Goal: Task Accomplishment & Management: Manage account settings

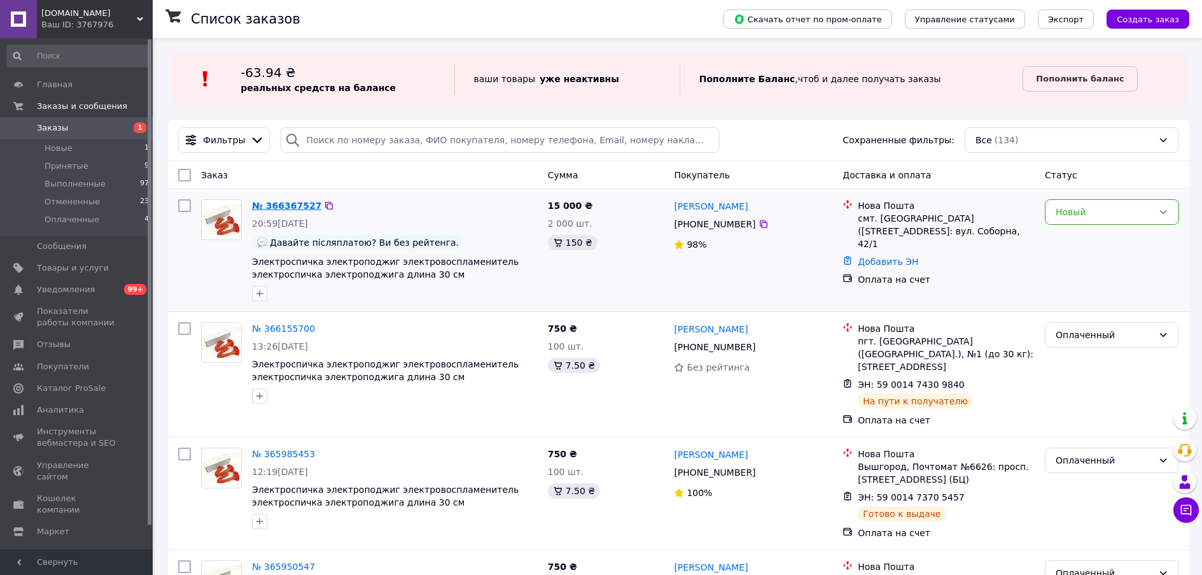
click at [286, 211] on link "№ 366367527" at bounding box center [286, 205] width 69 height 10
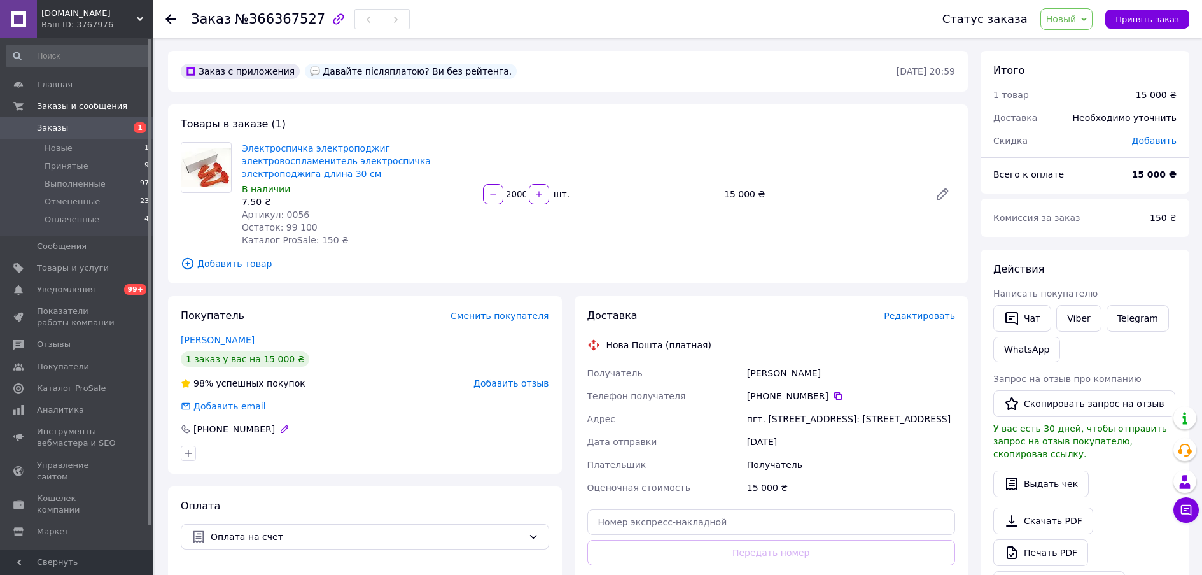
drag, startPoint x: 228, startPoint y: 486, endPoint x: 243, endPoint y: 485, distance: 15.3
click at [228, 435] on div "[PHONE_NUMBER]" at bounding box center [234, 429] width 84 height 13
click at [256, 435] on div "[PHONE_NUMBER]" at bounding box center [234, 429] width 84 height 13
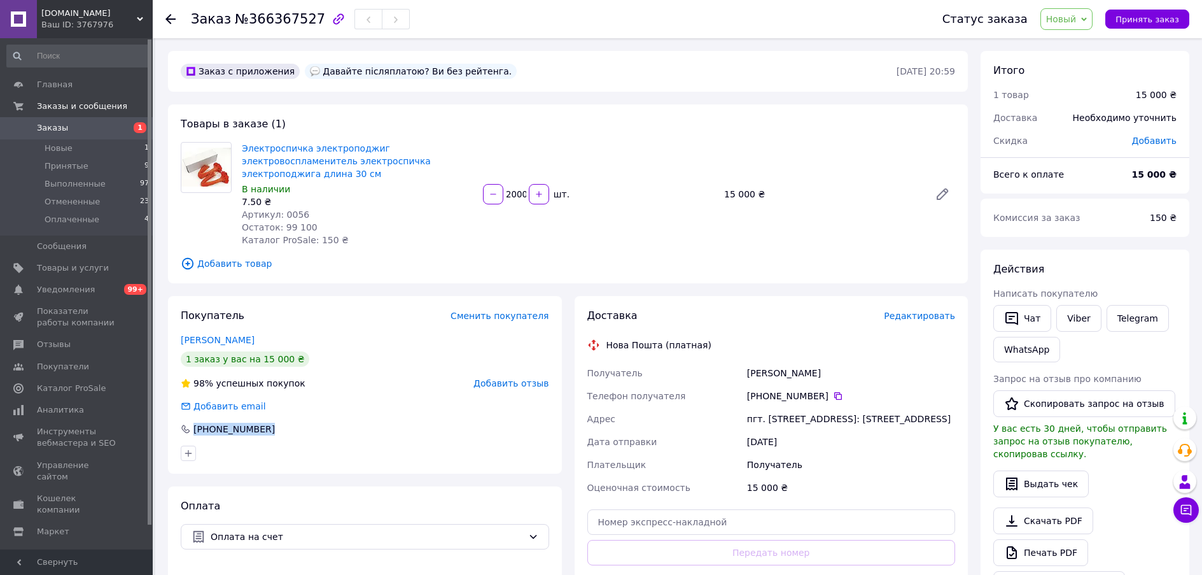
copy div "[PHONE_NUMBER]"
drag, startPoint x: 594, startPoint y: 260, endPoint x: 611, endPoint y: 272, distance: 20.5
click at [595, 249] on div "Электроспичка электроподжиг электровоспламенитель электроспичка электроподжига …" at bounding box center [599, 193] width 724 height 109
drag, startPoint x: 287, startPoint y: 255, endPoint x: 327, endPoint y: 257, distance: 40.1
click at [327, 234] on div "Остаток: 99 100" at bounding box center [357, 227] width 231 height 13
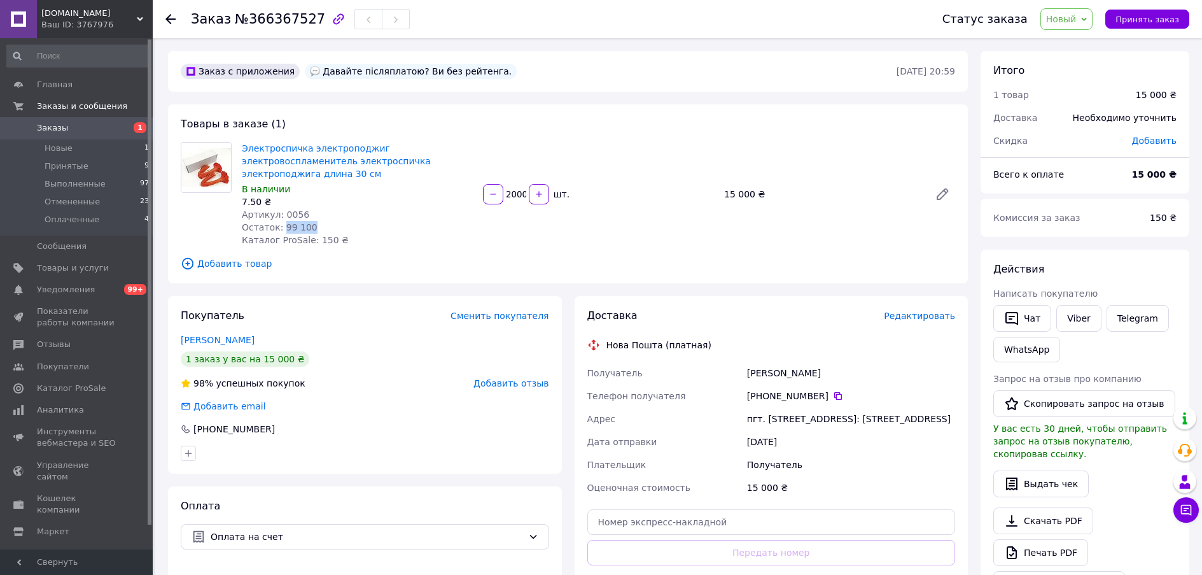
click at [446, 234] on div "Остаток: 99 100" at bounding box center [357, 227] width 231 height 13
click at [516, 199] on input "2000" at bounding box center [516, 195] width 20 height 10
click at [510, 249] on div "Электроспичка электроподжиг электровоспламенитель электроспичка электроподжига …" at bounding box center [599, 193] width 724 height 109
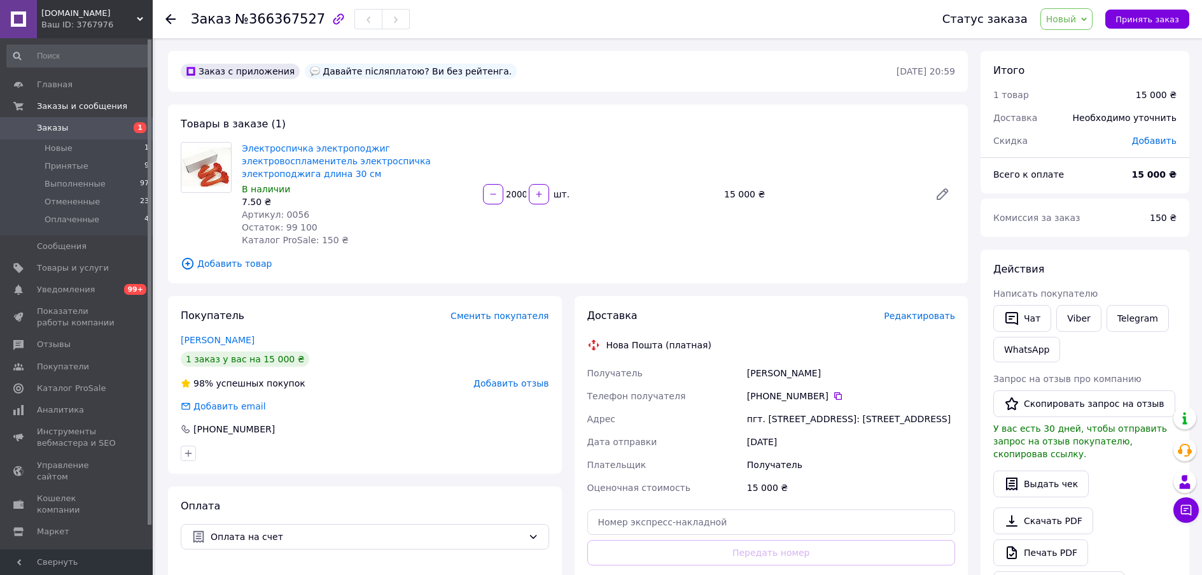
click at [514, 199] on input "2000" at bounding box center [516, 195] width 20 height 10
click at [261, 435] on div "[PHONE_NUMBER]" at bounding box center [234, 429] width 84 height 13
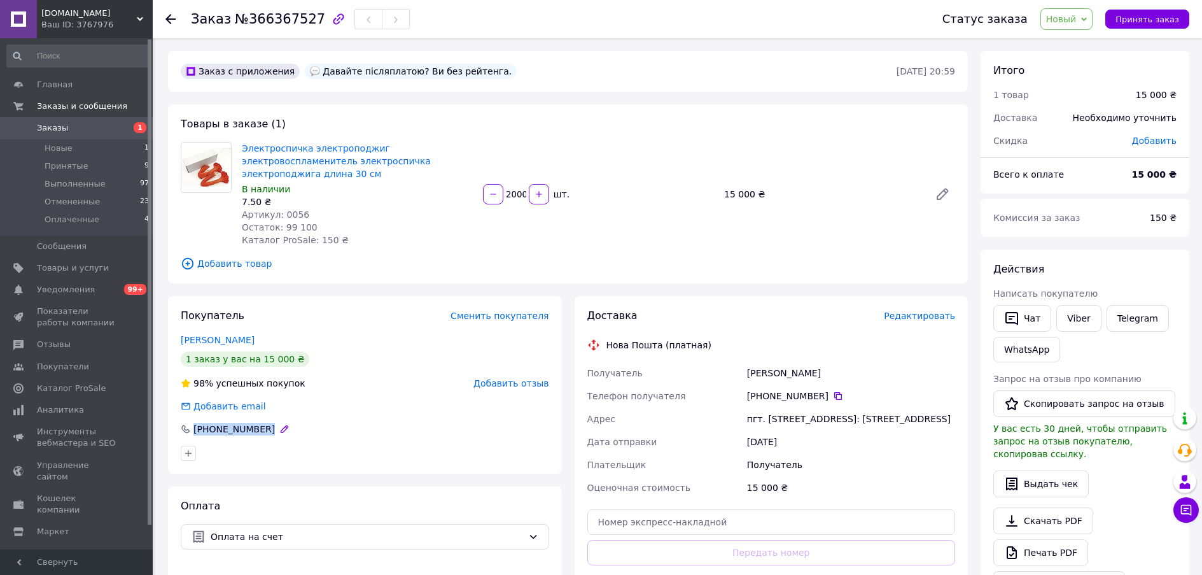
click at [261, 435] on div "[PHONE_NUMBER]" at bounding box center [234, 429] width 84 height 13
copy div "[PHONE_NUMBER]"
click at [323, 323] on div "Покупатель Сменить покупателя" at bounding box center [365, 316] width 369 height 15
drag, startPoint x: 231, startPoint y: 20, endPoint x: 306, endPoint y: 22, distance: 74.5
click at [306, 22] on span "№366367527" at bounding box center [280, 18] width 90 height 15
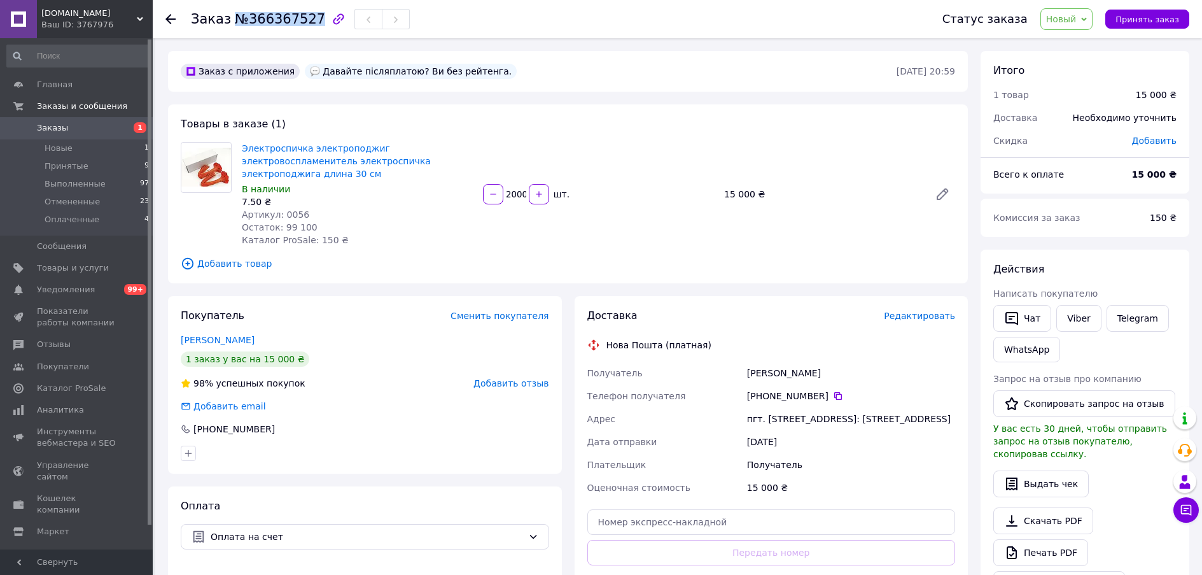
click at [331, 21] on icon "button" at bounding box center [338, 18] width 15 height 15
drag, startPoint x: 609, startPoint y: 174, endPoint x: 599, endPoint y: 179, distance: 11.7
click at [609, 174] on div "Электроспичка электроподжиг электровоспламенитель электроспичка электроподжига …" at bounding box center [599, 193] width 724 height 109
click at [516, 199] on input "2000" at bounding box center [516, 195] width 20 height 10
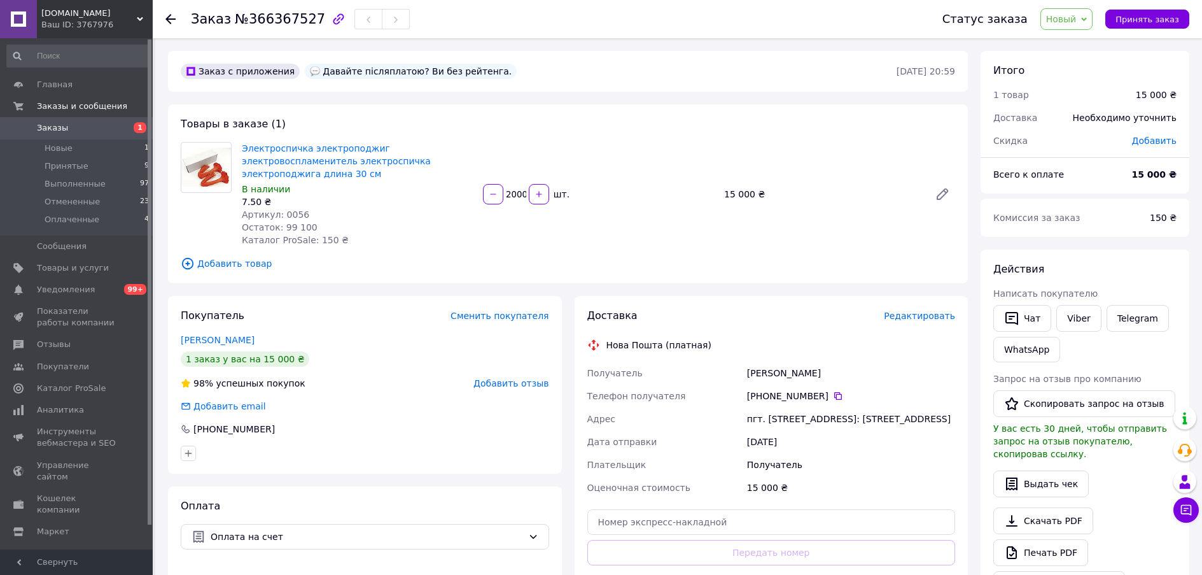
click at [516, 199] on input "2000" at bounding box center [516, 195] width 20 height 10
click at [705, 239] on div "Электроспичка электроподжиг электровоспламенитель электроспичка электроподжига …" at bounding box center [599, 193] width 724 height 109
click at [657, 283] on div "Товары в заказе (1) Электроспичка электроподжиг электровоспламенитель электросп…" at bounding box center [568, 193] width 800 height 179
click at [308, 179] on link "Электроспичка электроподжиг электровоспламенитель электроспичка электроподжига …" at bounding box center [336, 161] width 189 height 36
click at [685, 271] on span "Добавить товар" at bounding box center [568, 264] width 775 height 14
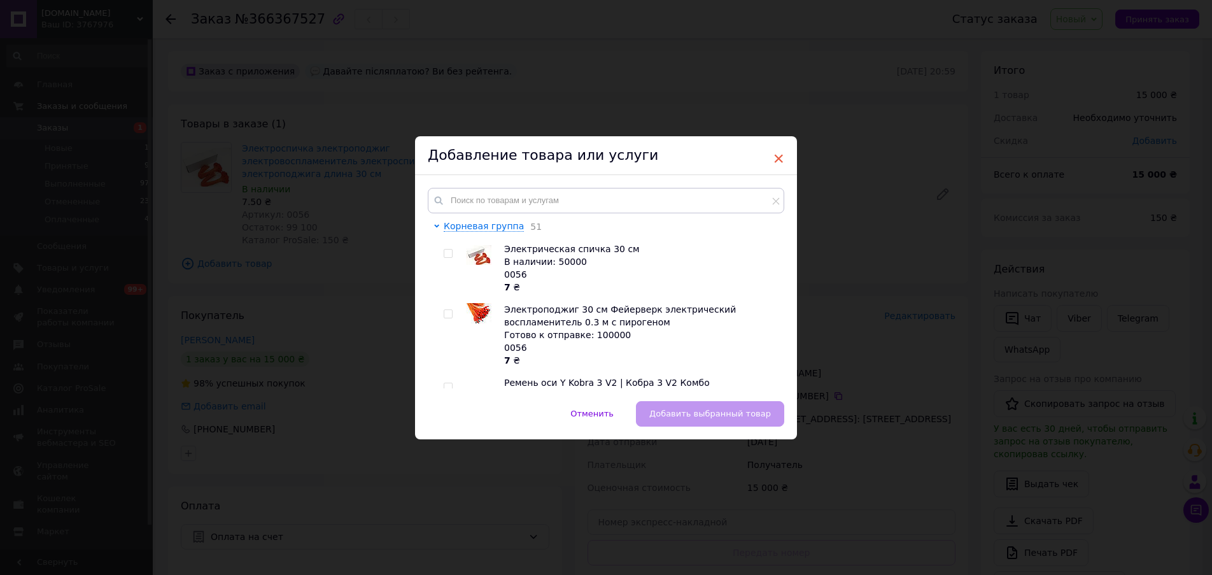
click at [775, 155] on span "×" at bounding box center [778, 159] width 11 height 22
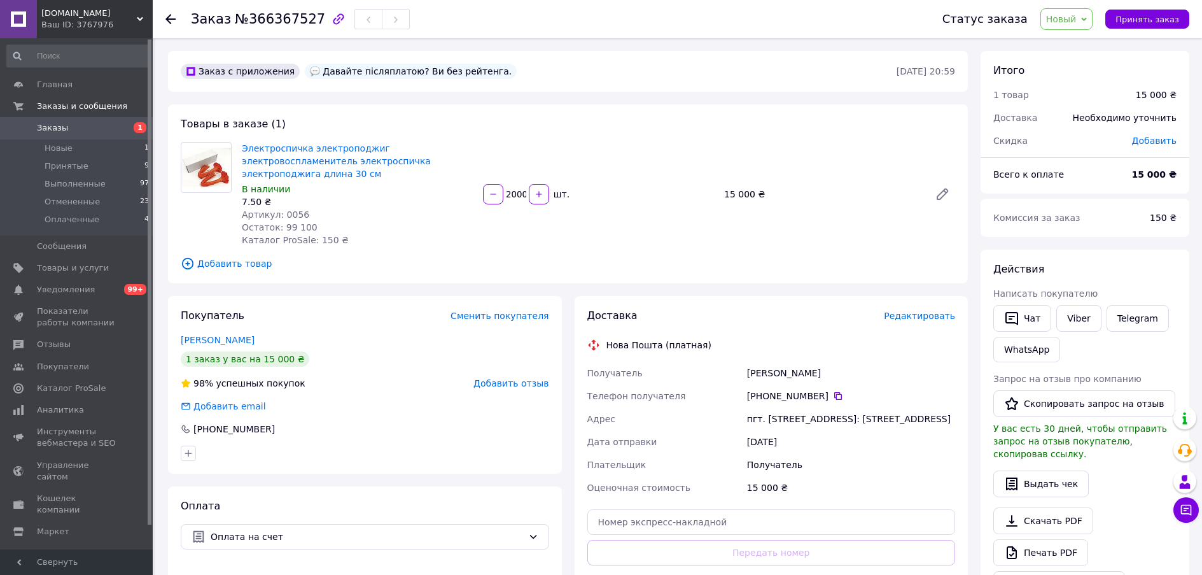
click at [1057, 19] on span "Новый" at bounding box center [1061, 19] width 31 height 10
click at [1063, 50] on li "Принят" at bounding box center [1074, 44] width 67 height 19
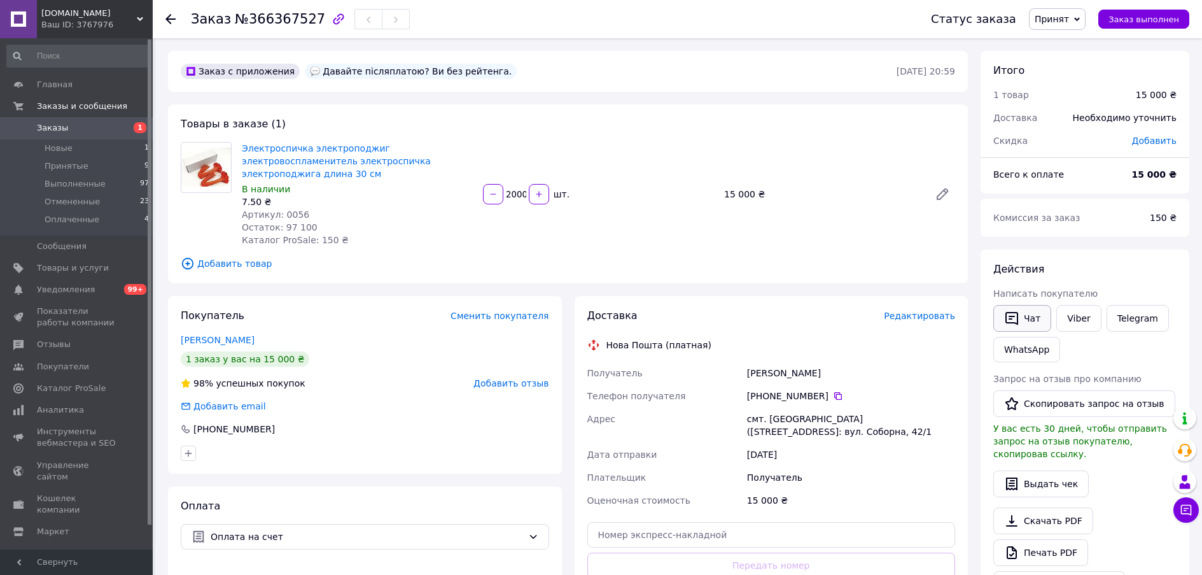
click at [1032, 332] on button "Чат" at bounding box center [1023, 318] width 58 height 27
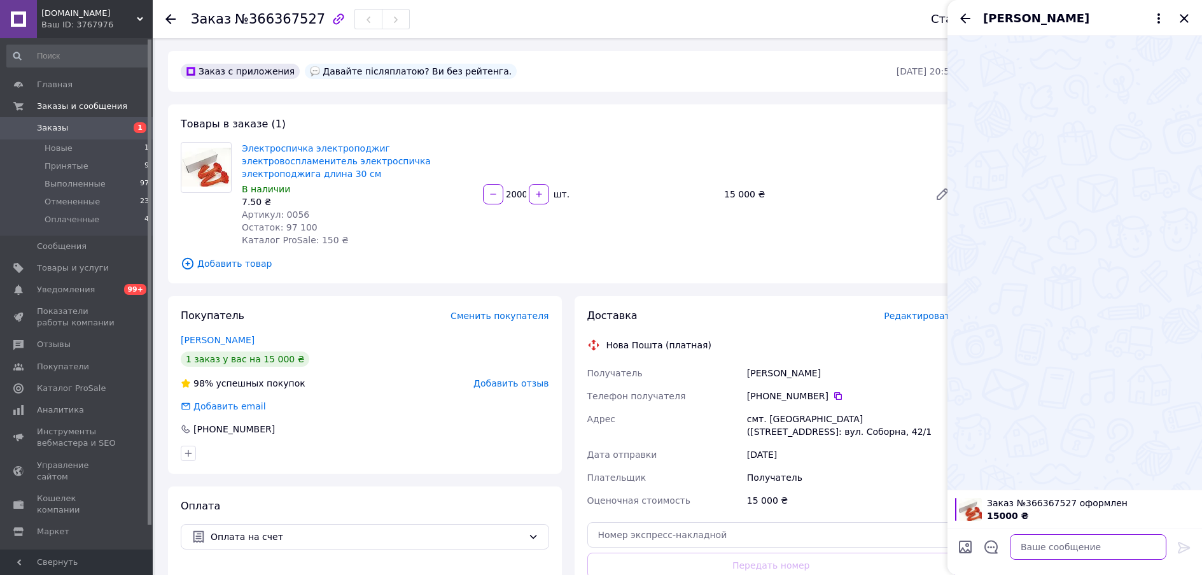
click at [1046, 547] on textarea at bounding box center [1088, 546] width 157 height 25
click at [1047, 537] on textarea at bounding box center [1088, 546] width 157 height 25
paste textarea "Вітаю, Відправимо [DATE]+ ТТН придет на пошту электронную в 20:00"
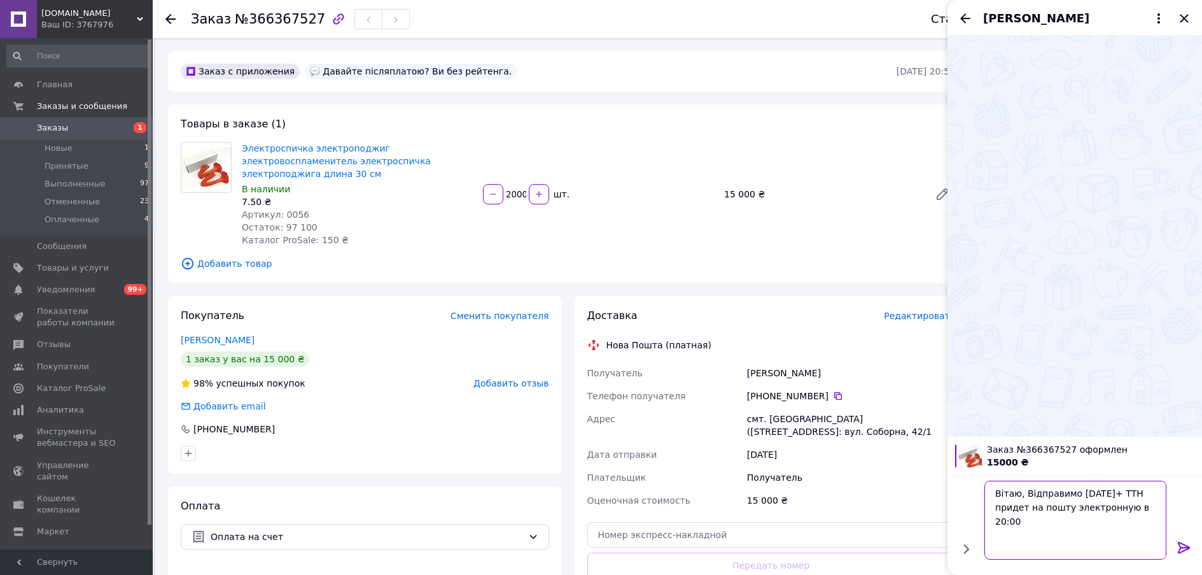
type textarea "Вітаю, Відправимо [DATE]+ ТТН придет на пошту электронную в 20:00"
click at [1188, 544] on icon at bounding box center [1184, 547] width 15 height 15
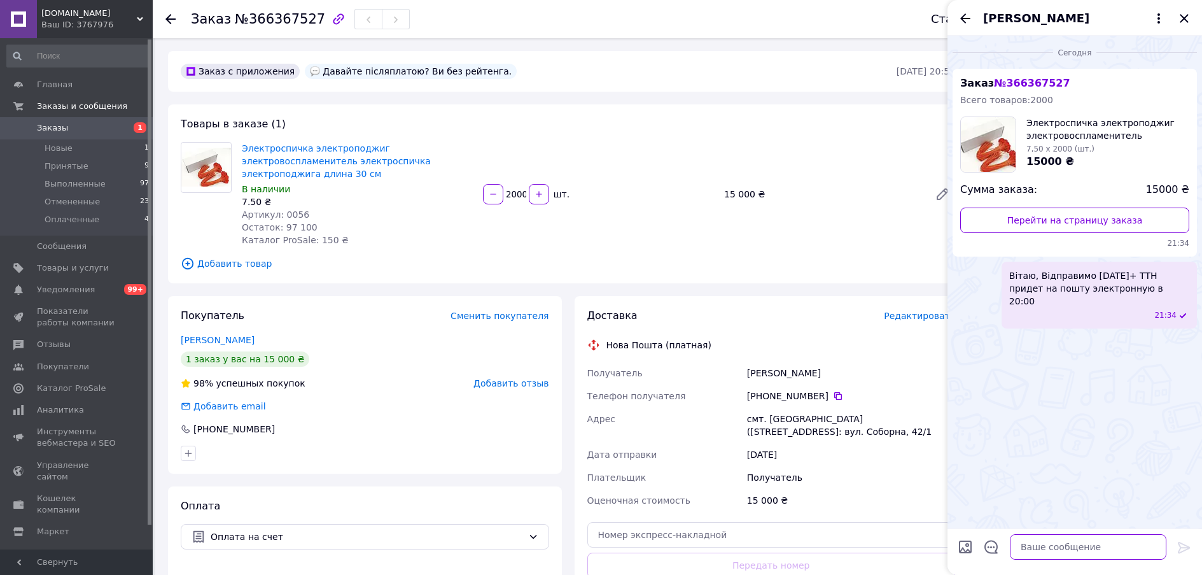
click at [1055, 544] on textarea at bounding box center [1088, 546] width 157 height 25
paste textarea "ФОП Малтих [PERSON_NAME], ЄДРПОУ: 2988104485, Рахунок IBAN: [FINANCIAL_ID], Мій…"
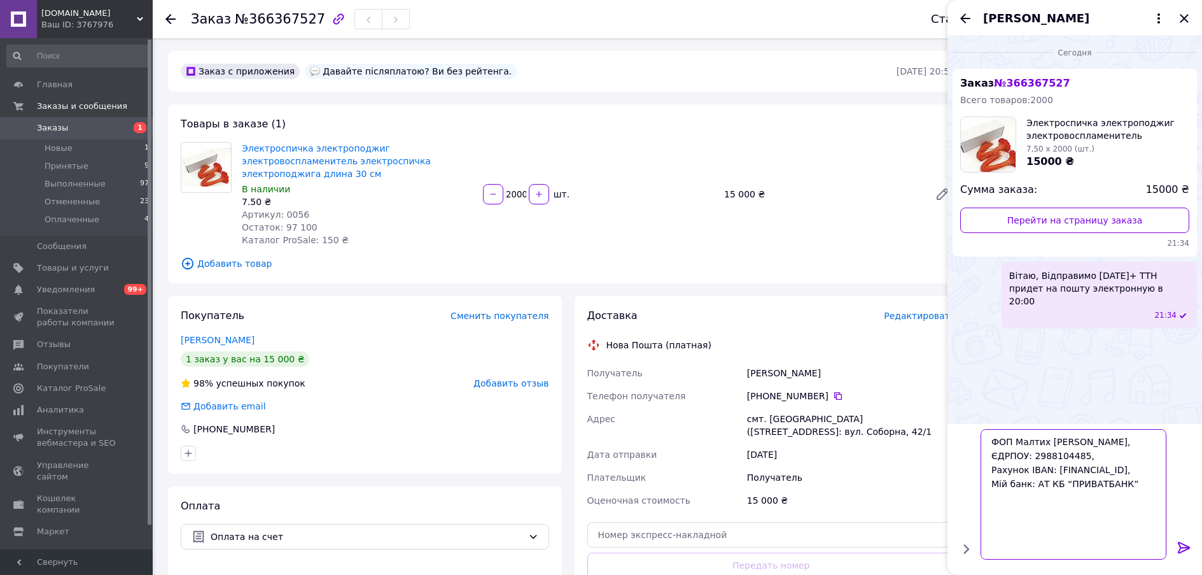
scroll to position [12, 0]
type textarea "ФОП Малтих [PERSON_NAME], ЄДРПОУ: 2988104485, Рахунок IBAN: [FINANCIAL_ID], Мій…"
click at [1186, 544] on icon at bounding box center [1184, 547] width 15 height 15
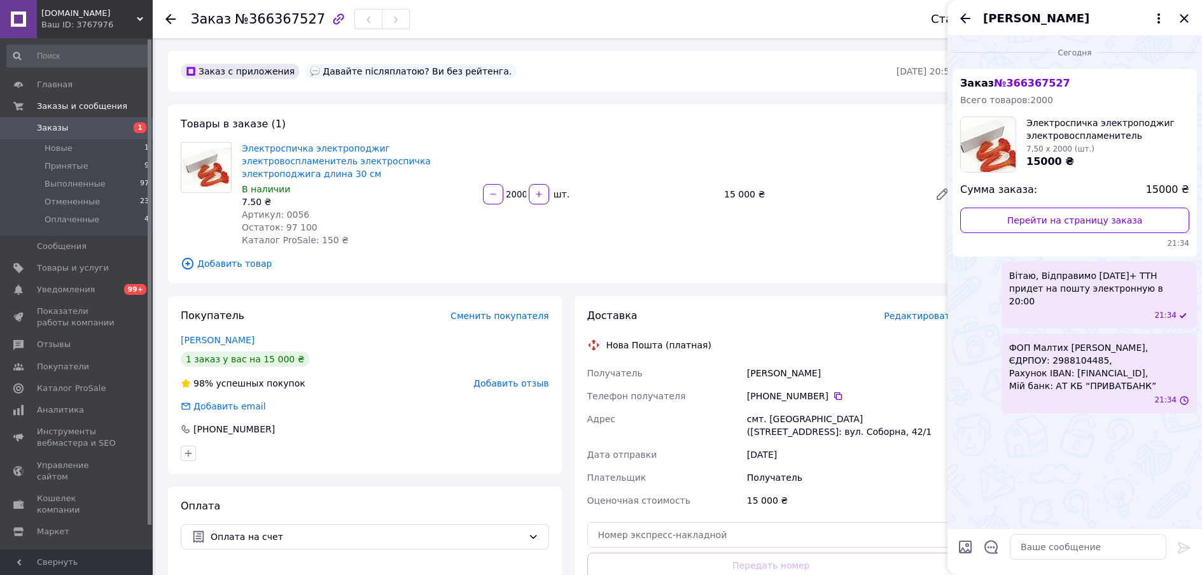
scroll to position [0, 0]
drag, startPoint x: 228, startPoint y: 20, endPoint x: 299, endPoint y: 28, distance: 71.1
click at [299, 28] on div "Заказ №366367527" at bounding box center [300, 19] width 219 height 22
click at [300, 28] on div "Заказ №366367527" at bounding box center [300, 19] width 219 height 22
click at [307, 21] on span "№366367527" at bounding box center [280, 18] width 90 height 15
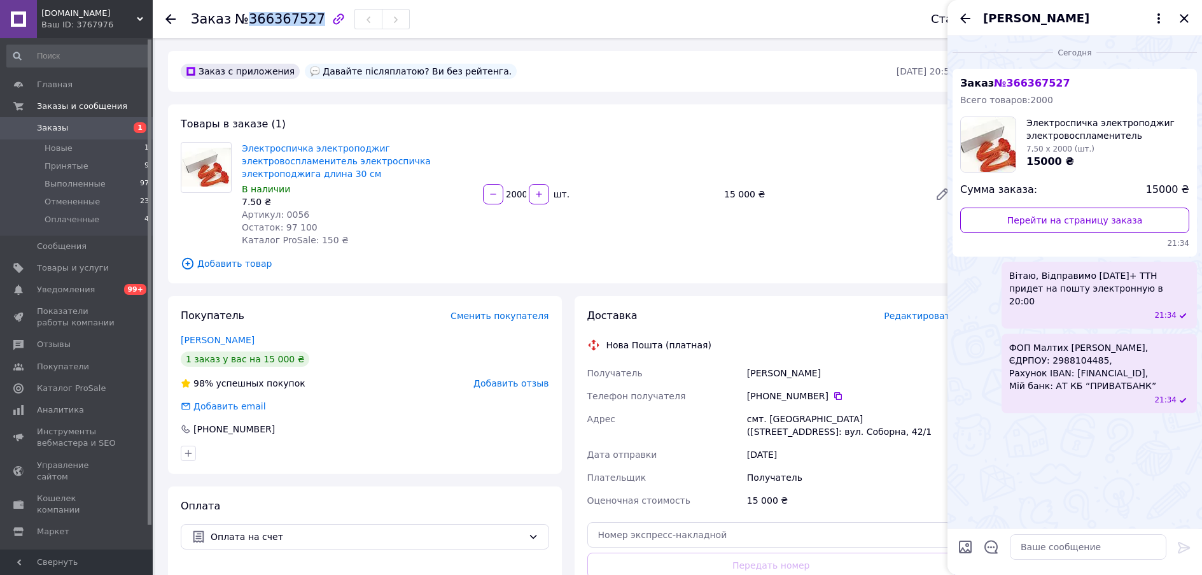
drag, startPoint x: 307, startPoint y: 18, endPoint x: 245, endPoint y: 23, distance: 61.9
click at [245, 23] on span "№366367527" at bounding box center [280, 18] width 90 height 15
copy span "366367527"
click at [1061, 547] on textarea at bounding box center [1088, 546] width 157 height 25
paste textarea "Признания платежа:- Номер замовлення: 366367527"
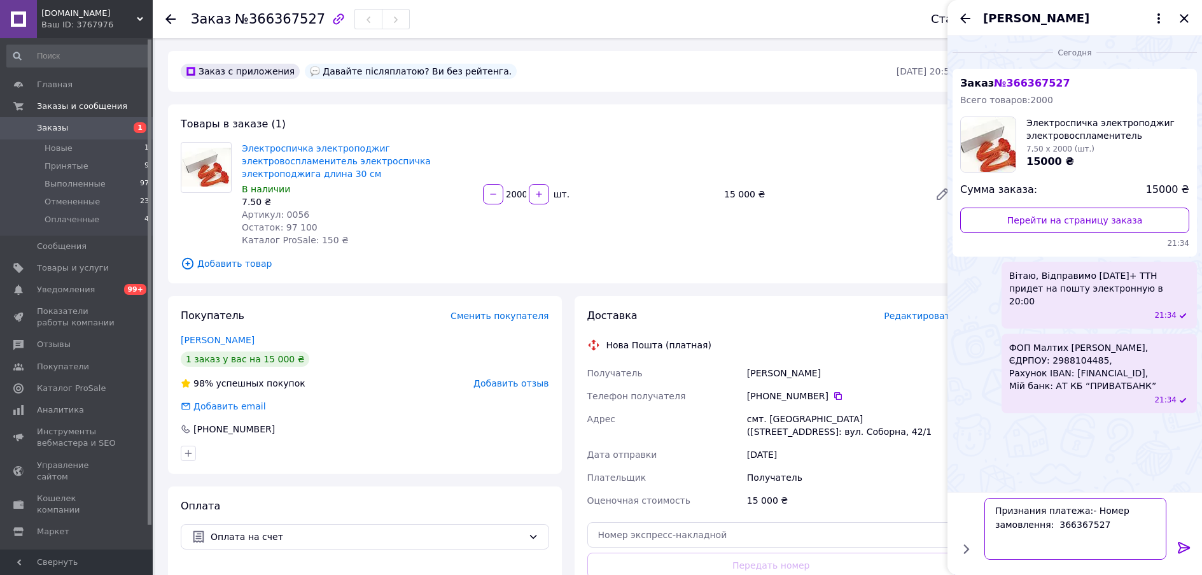
type textarea "Признания платежа:- Номер замовлення: 366367527"
click at [1184, 546] on icon at bounding box center [1184, 547] width 15 height 15
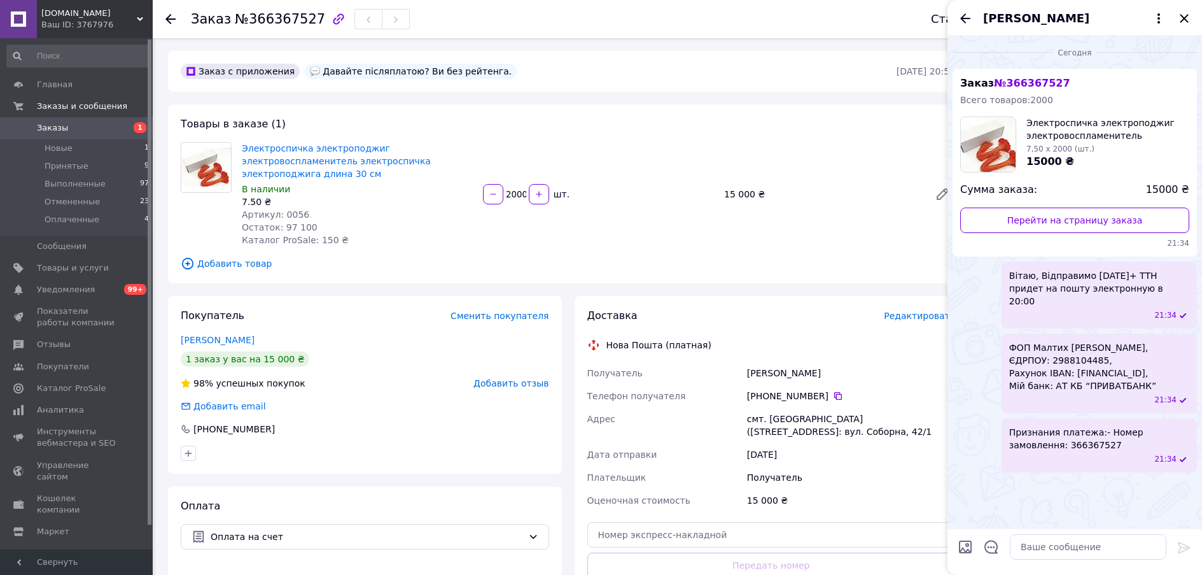
scroll to position [32, 0]
click at [1088, 545] on textarea at bounding box center [1088, 546] width 157 height 25
type textarea "к оплате 15000 грн"
click at [1088, 498] on span "к оплате 15000 грн" at bounding box center [1104, 491] width 92 height 13
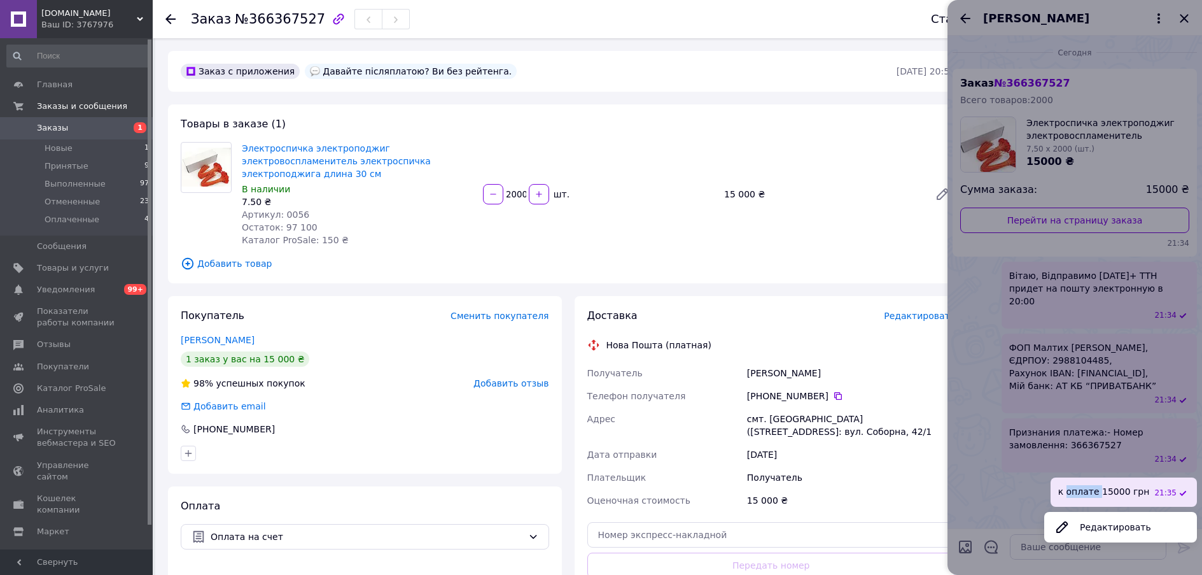
click at [1088, 498] on span "к оплате 15000 грн" at bounding box center [1104, 491] width 92 height 13
copy span "к оплате 15000 грн"
click at [1067, 421] on div at bounding box center [1075, 287] width 255 height 575
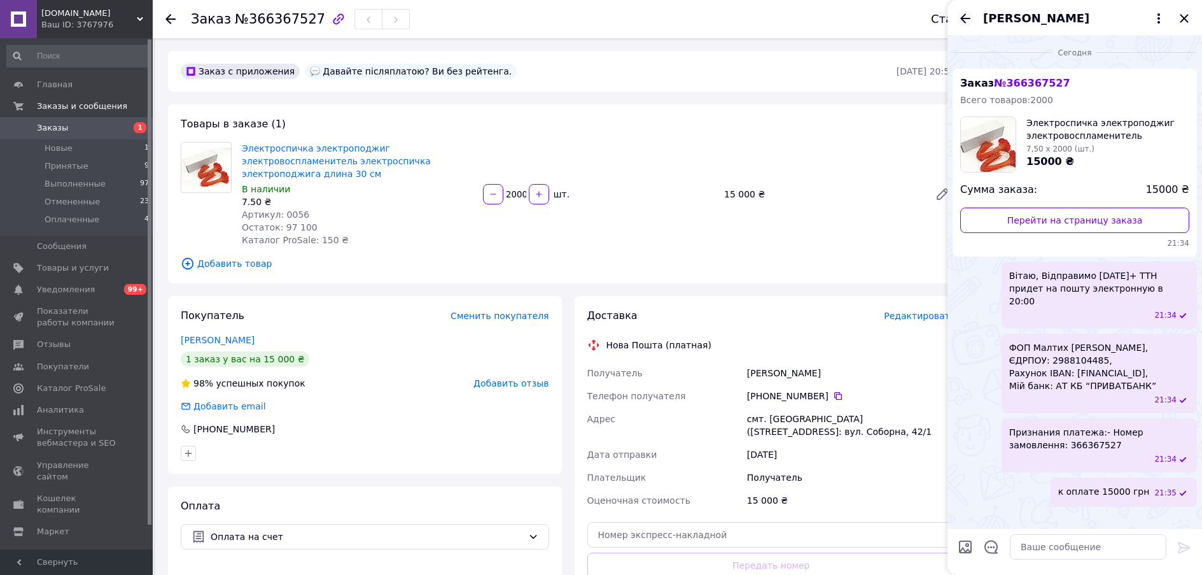
click at [961, 22] on icon "Назад" at bounding box center [965, 18] width 15 height 15
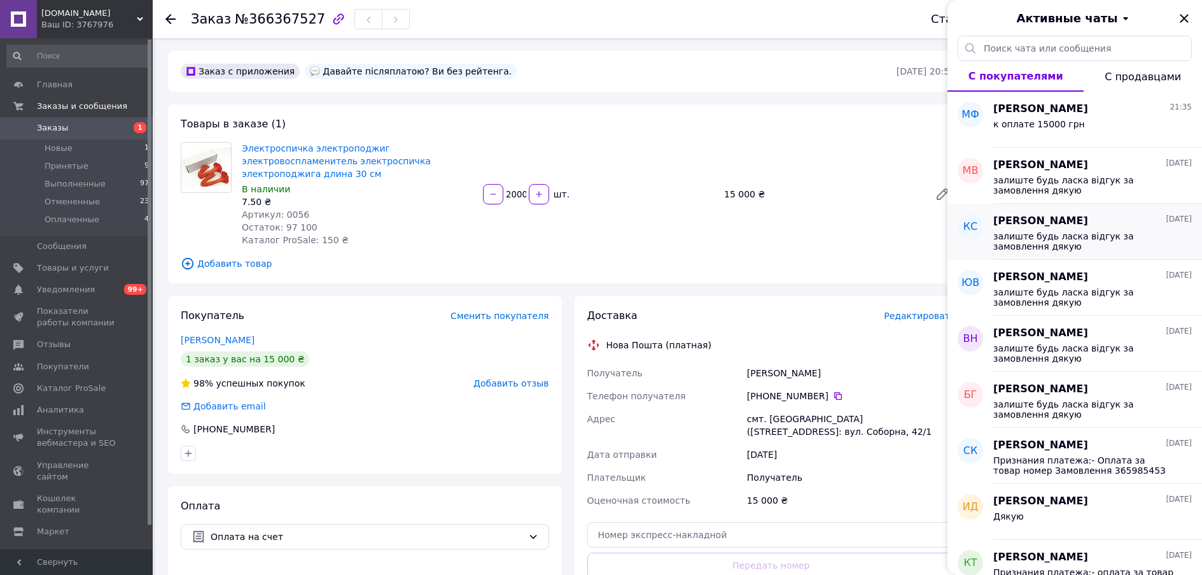
click at [1052, 248] on span "залиште будь ласка відгук за замовлення дякую" at bounding box center [1084, 241] width 181 height 20
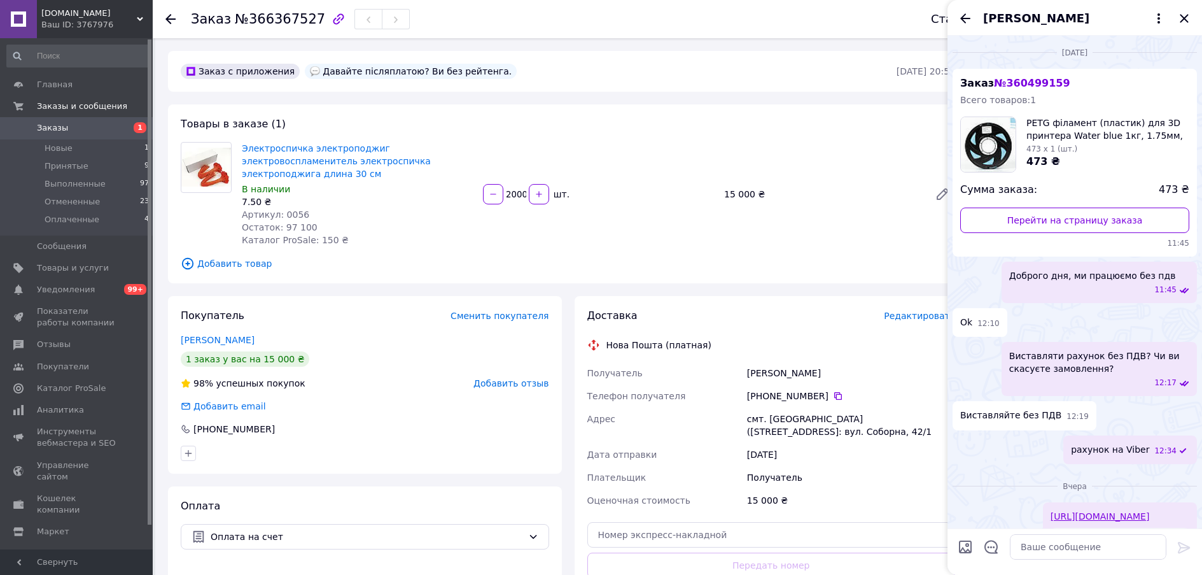
scroll to position [341, 0]
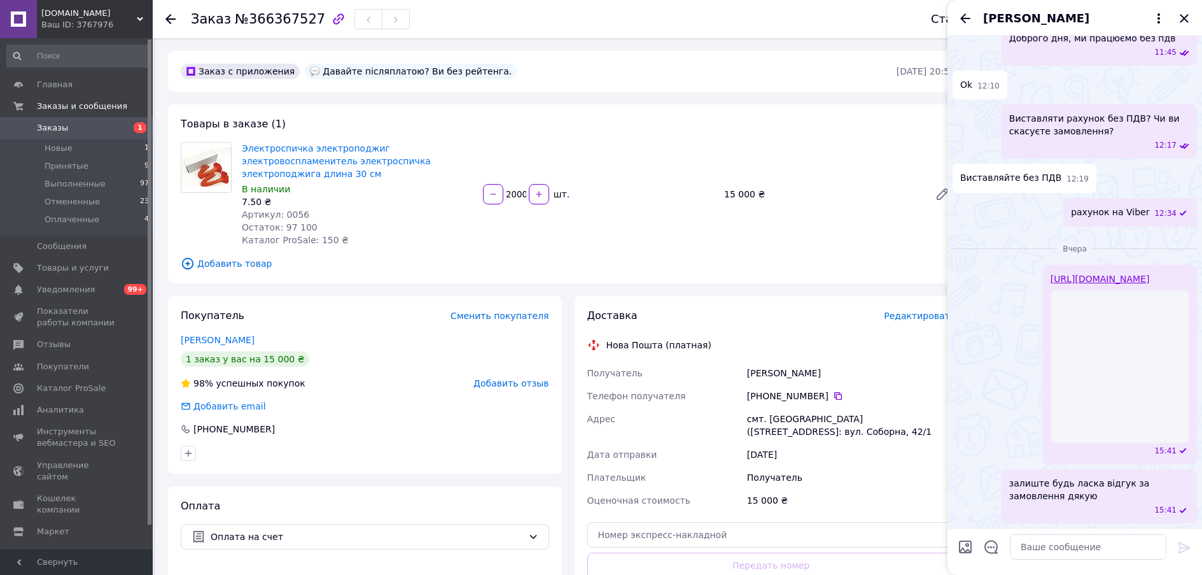
click at [962, 13] on div at bounding box center [965, 18] width 15 height 15
click at [962, 18] on icon "Назад" at bounding box center [965, 18] width 15 height 15
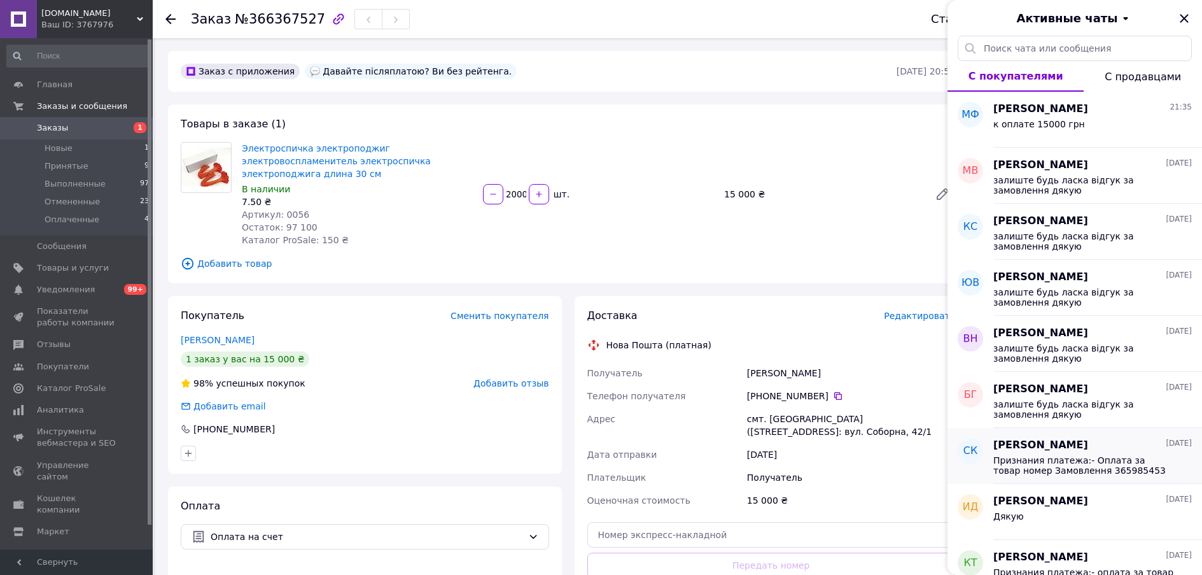
click at [1060, 460] on div "Признания платежа:- Оплата за товар номер Замовлення 365985453" at bounding box center [1093, 464] width 199 height 23
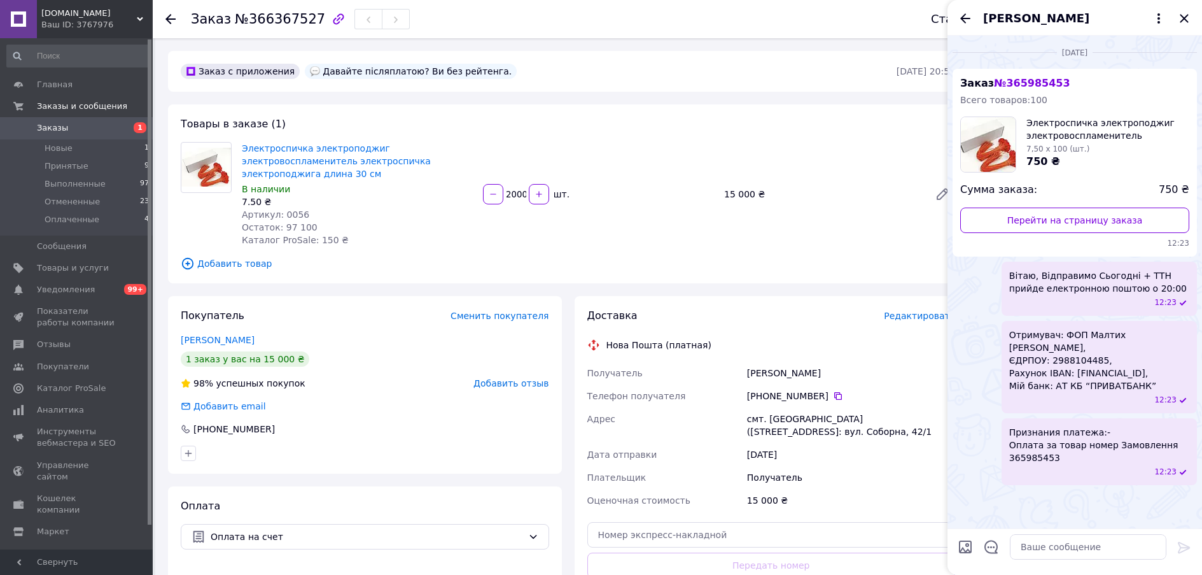
scroll to position [0, 0]
click at [964, 21] on icon "Назад" at bounding box center [965, 18] width 10 height 10
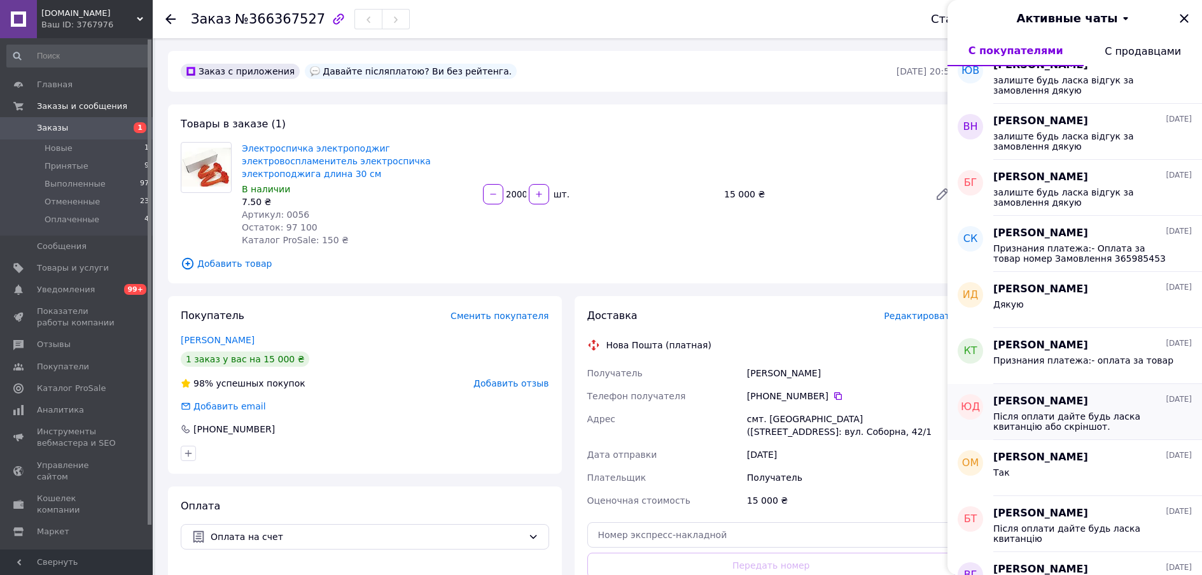
scroll to position [191, 0]
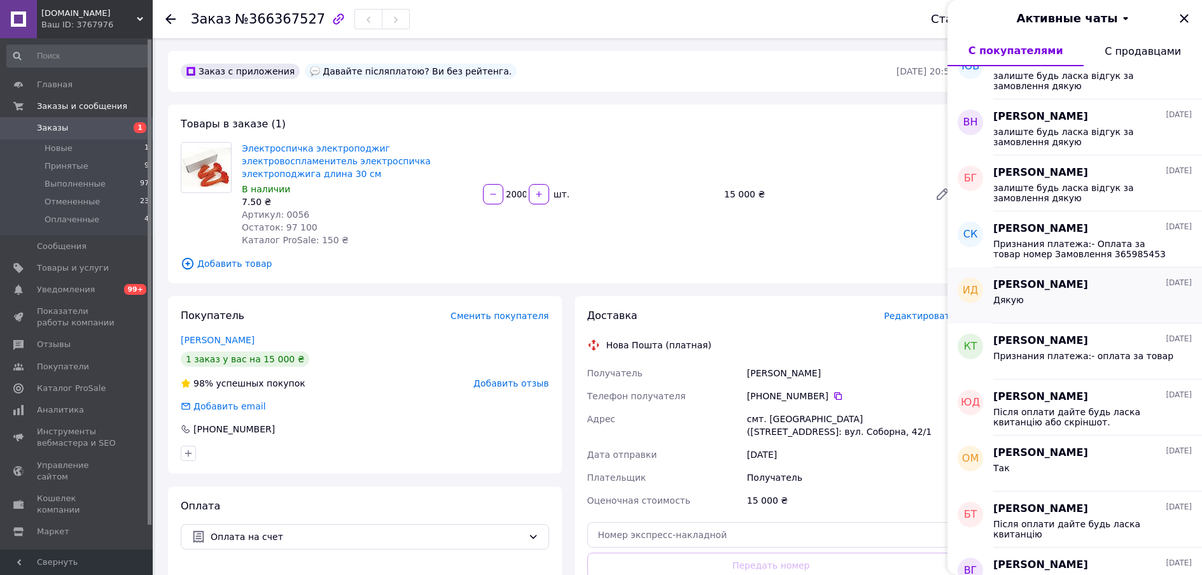
click at [1062, 310] on div "Дякую" at bounding box center [1093, 302] width 199 height 20
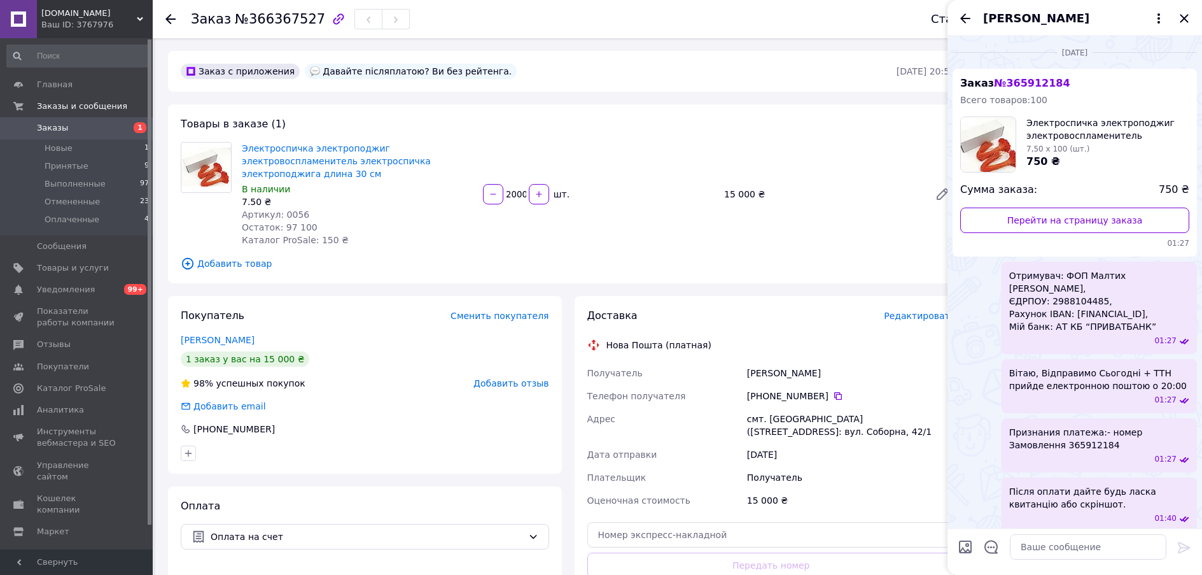
scroll to position [270, 0]
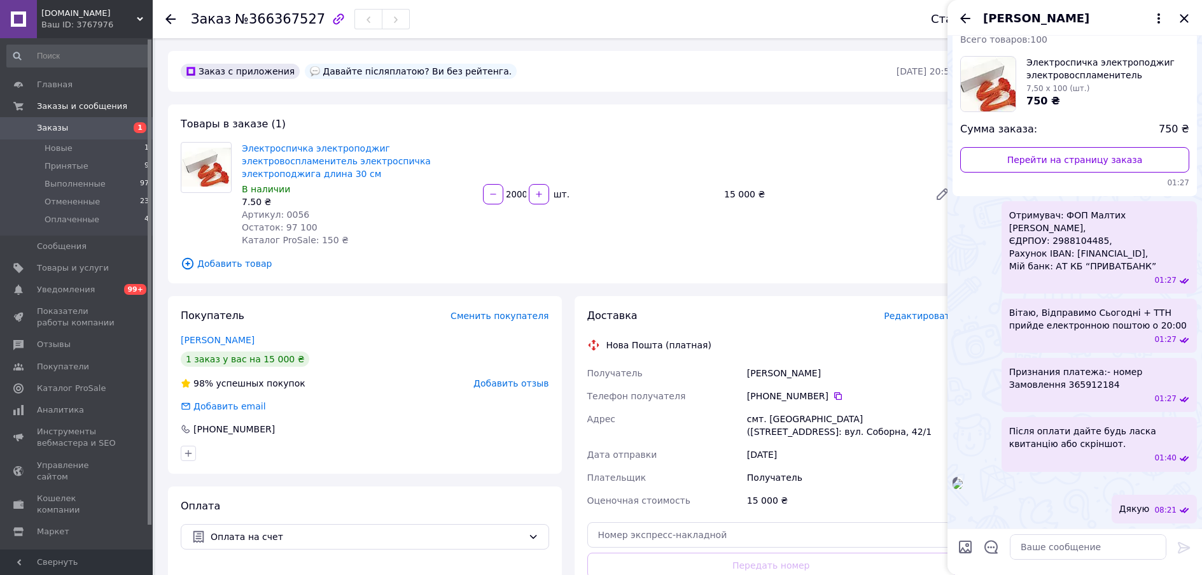
click at [1062, 425] on span "Після оплати дайте будь ласка квитанцію або скріншот." at bounding box center [1099, 437] width 180 height 25
copy span "Після оплати дайте будь ласка квитанцію або скріншот."
click at [1102, 425] on span "Після оплати дайте будь ласка квитанцію або скріншот." at bounding box center [1099, 437] width 180 height 25
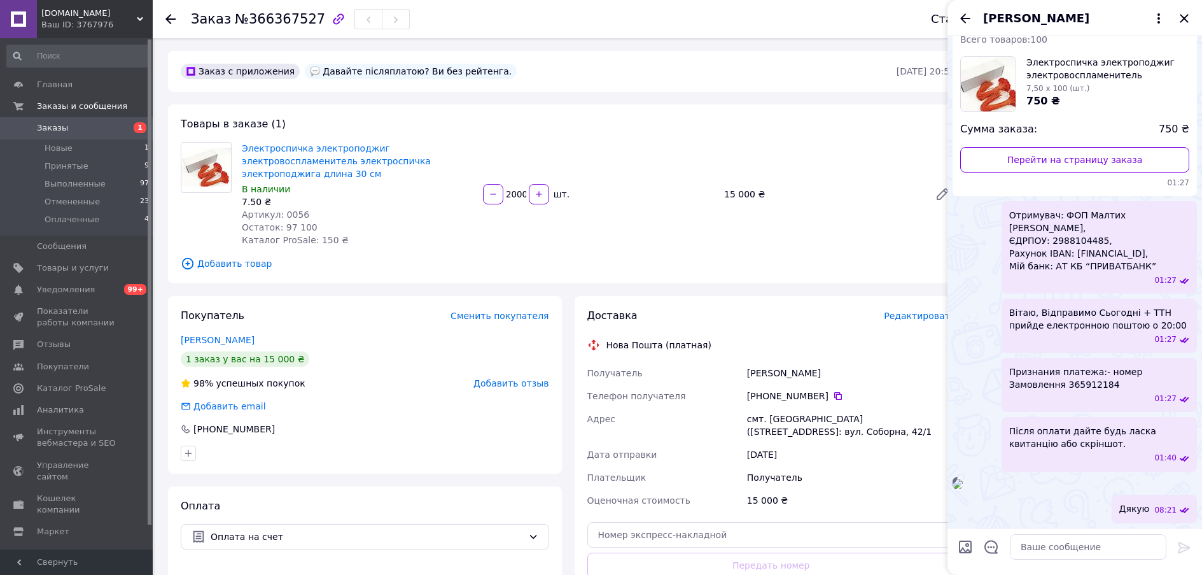
click at [515, 199] on input "2000" at bounding box center [516, 195] width 20 height 10
click at [636, 271] on span "Добавить товар" at bounding box center [568, 264] width 775 height 14
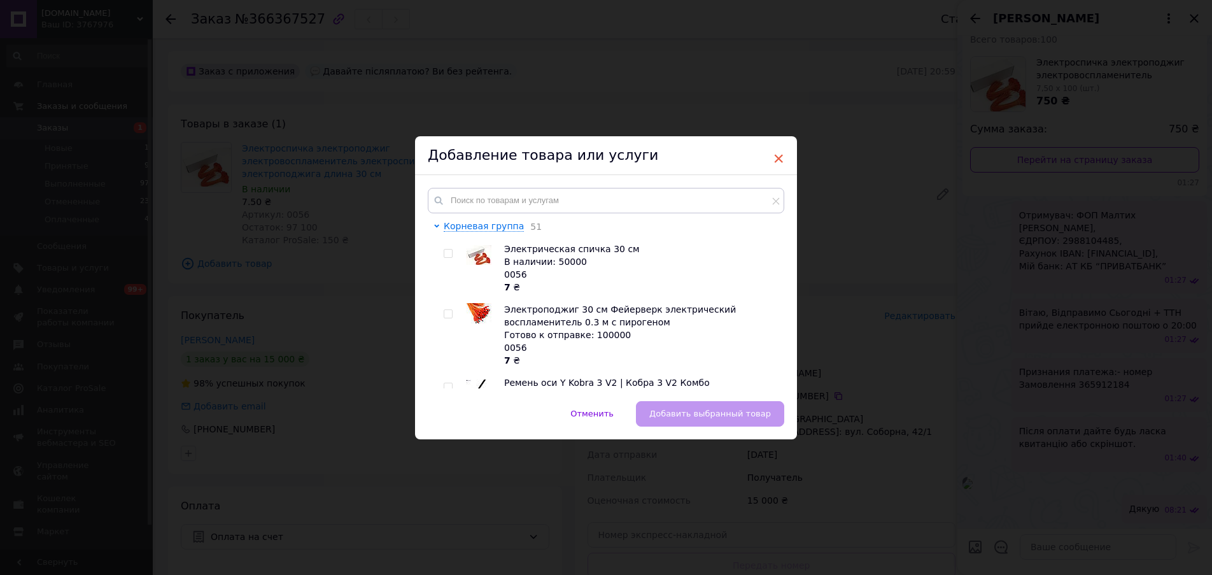
click at [778, 156] on span "×" at bounding box center [778, 159] width 11 height 22
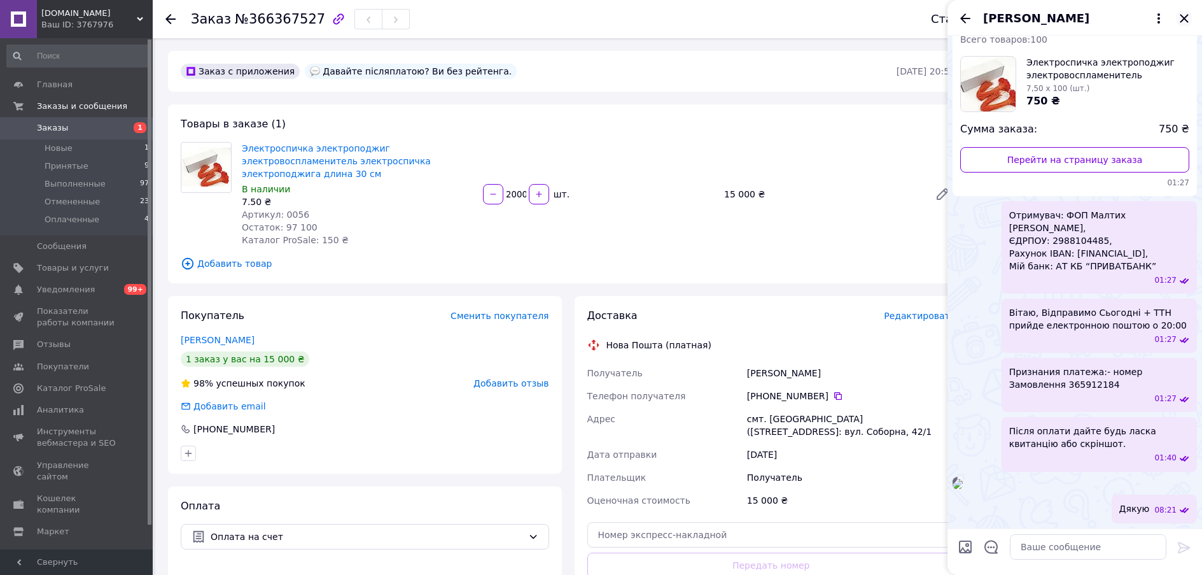
click at [1185, 26] on icon "Закрыть" at bounding box center [1184, 18] width 15 height 15
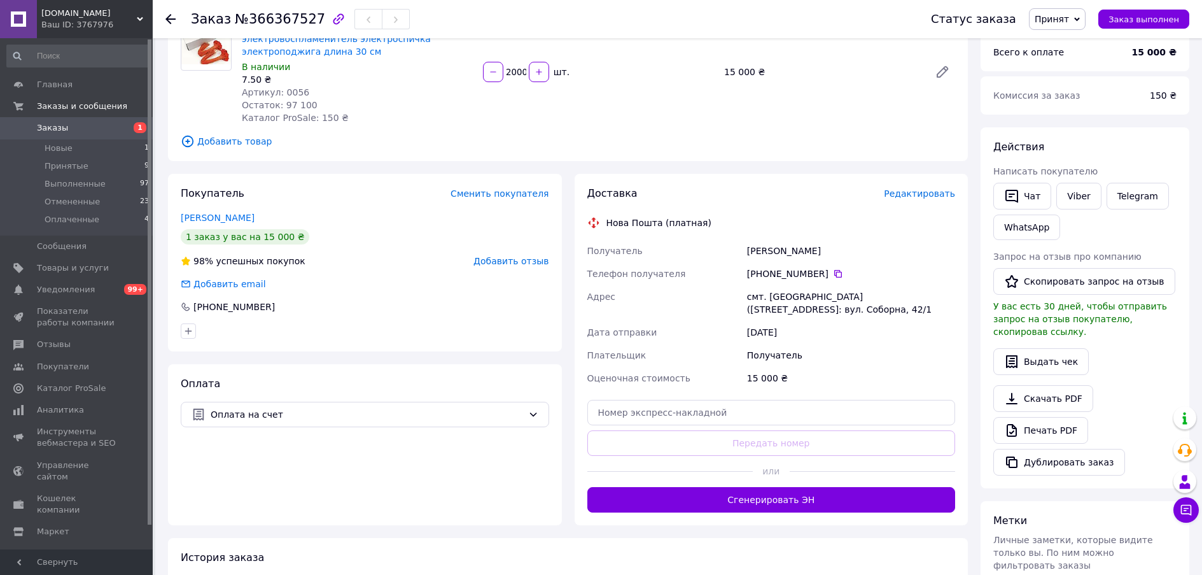
scroll to position [127, 0]
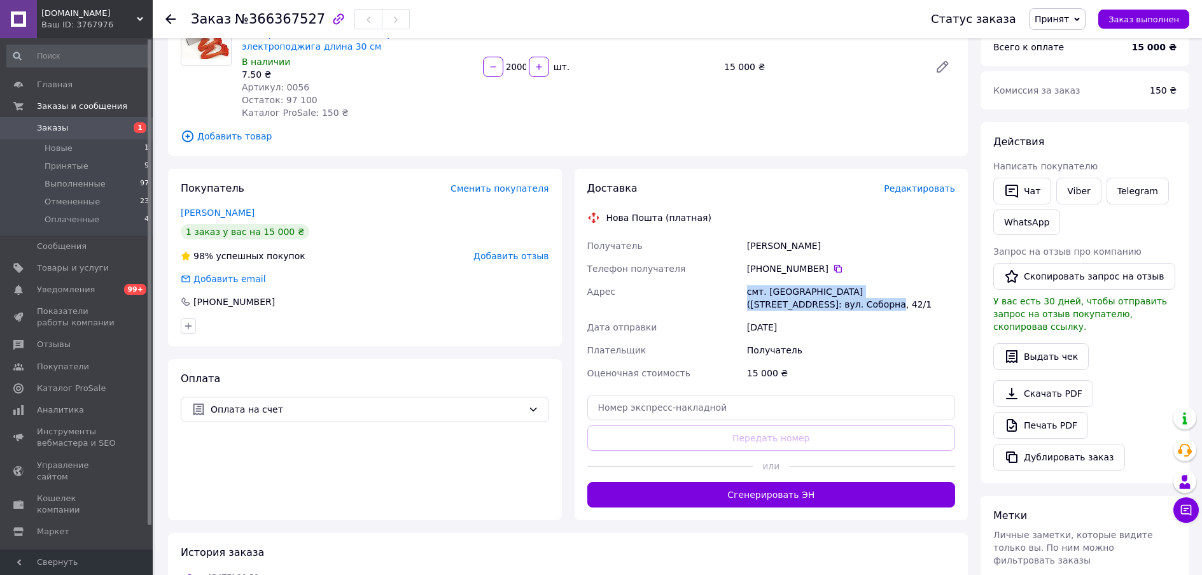
drag, startPoint x: 749, startPoint y: 339, endPoint x: 818, endPoint y: 351, distance: 69.7
click at [818, 316] on div "смт. [GEOGRAPHIC_DATA] ([STREET_ADDRESS]: вул. Соборна, 42/1" at bounding box center [851, 298] width 213 height 36
click at [787, 339] on div "[DATE]" at bounding box center [851, 327] width 213 height 23
drag, startPoint x: 749, startPoint y: 341, endPoint x: 814, endPoint y: 342, distance: 64.9
click at [814, 316] on div "смт. [GEOGRAPHIC_DATA] ([STREET_ADDRESS]: вул. Соборна, 42/1" at bounding box center [851, 298] width 213 height 36
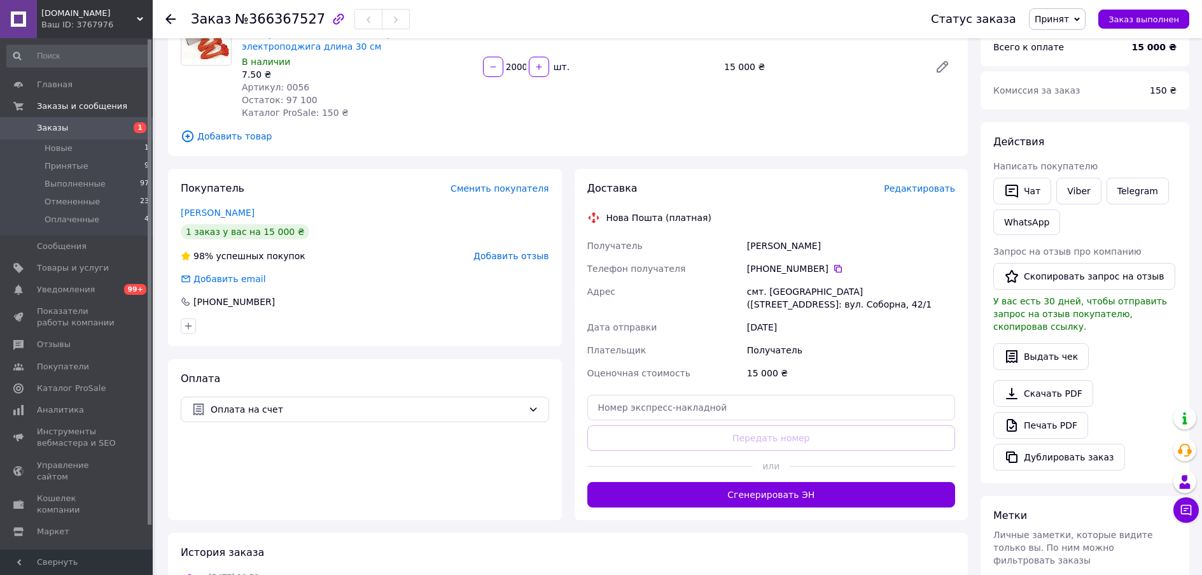
click at [841, 316] on div "смт. [GEOGRAPHIC_DATA] ([STREET_ADDRESS]: вул. Соборна, 42/1" at bounding box center [851, 298] width 213 height 36
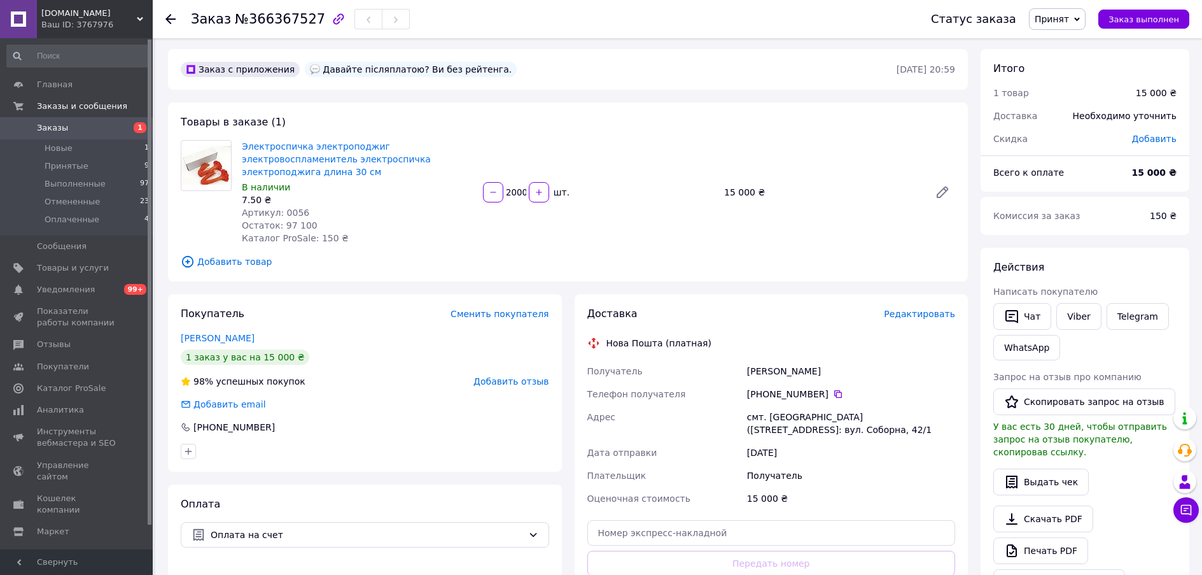
scroll to position [0, 0]
drag, startPoint x: 332, startPoint y: 76, endPoint x: 528, endPoint y: 77, distance: 196.7
click at [517, 77] on div "Давайте післяплатою? Ви без рейтенга." at bounding box center [411, 71] width 212 height 15
drag, startPoint x: 528, startPoint y: 77, endPoint x: 322, endPoint y: 79, distance: 206.2
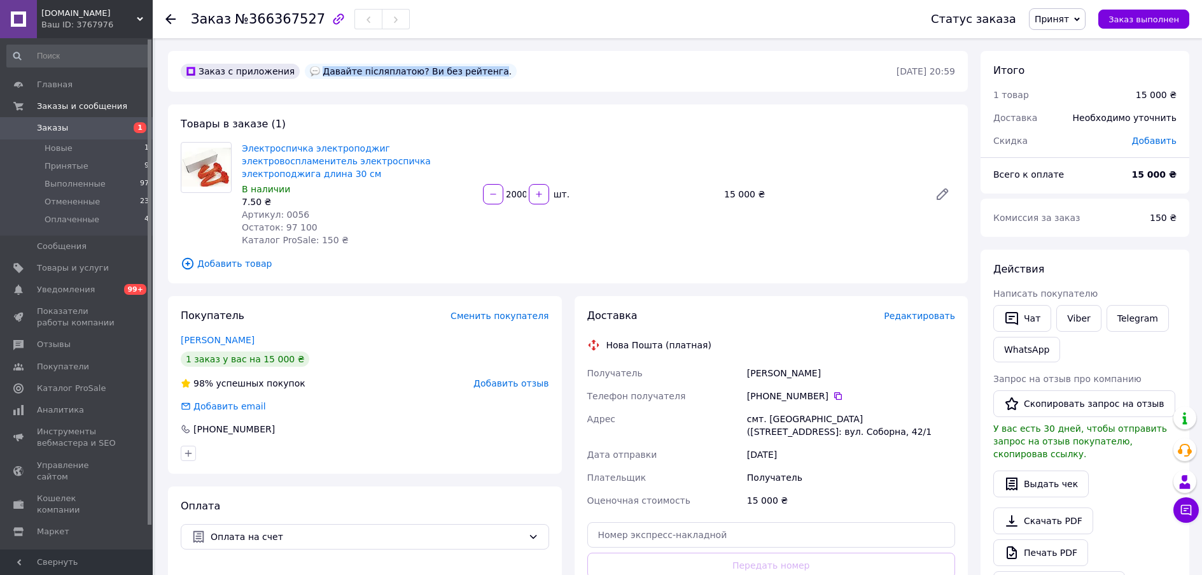
click at [322, 79] on div "Давайте післяплатою? Ви без рейтенга." at bounding box center [411, 71] width 212 height 15
copy div "Давайте післяплатою? Ви без рейтенга"
click at [224, 345] on link "[PERSON_NAME]" at bounding box center [218, 340] width 74 height 10
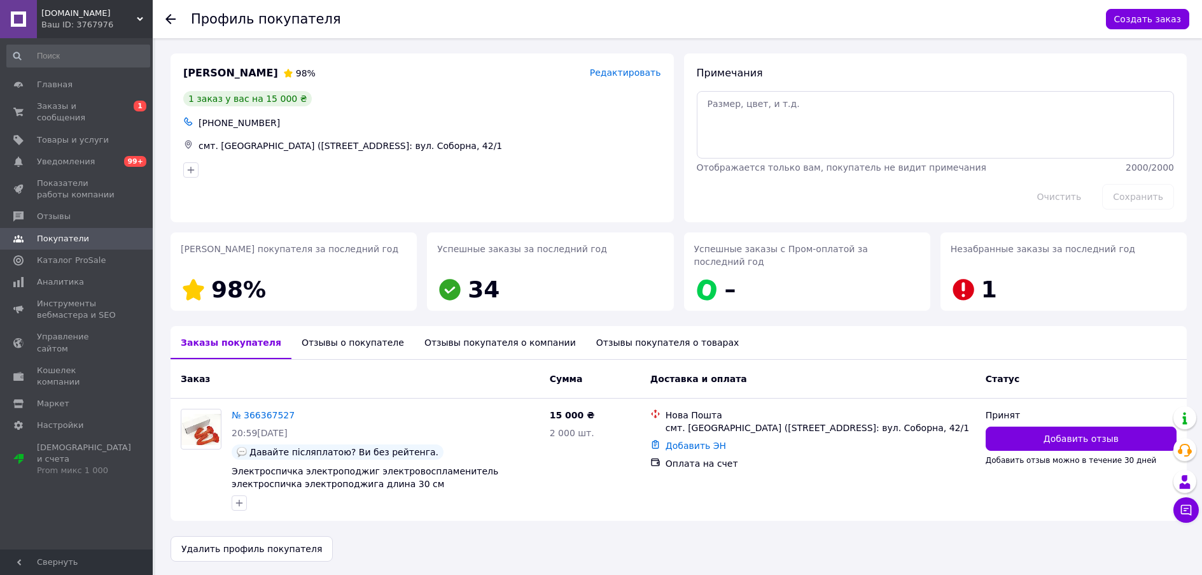
click at [379, 346] on div "Отзывы о покупателе" at bounding box center [353, 342] width 123 height 33
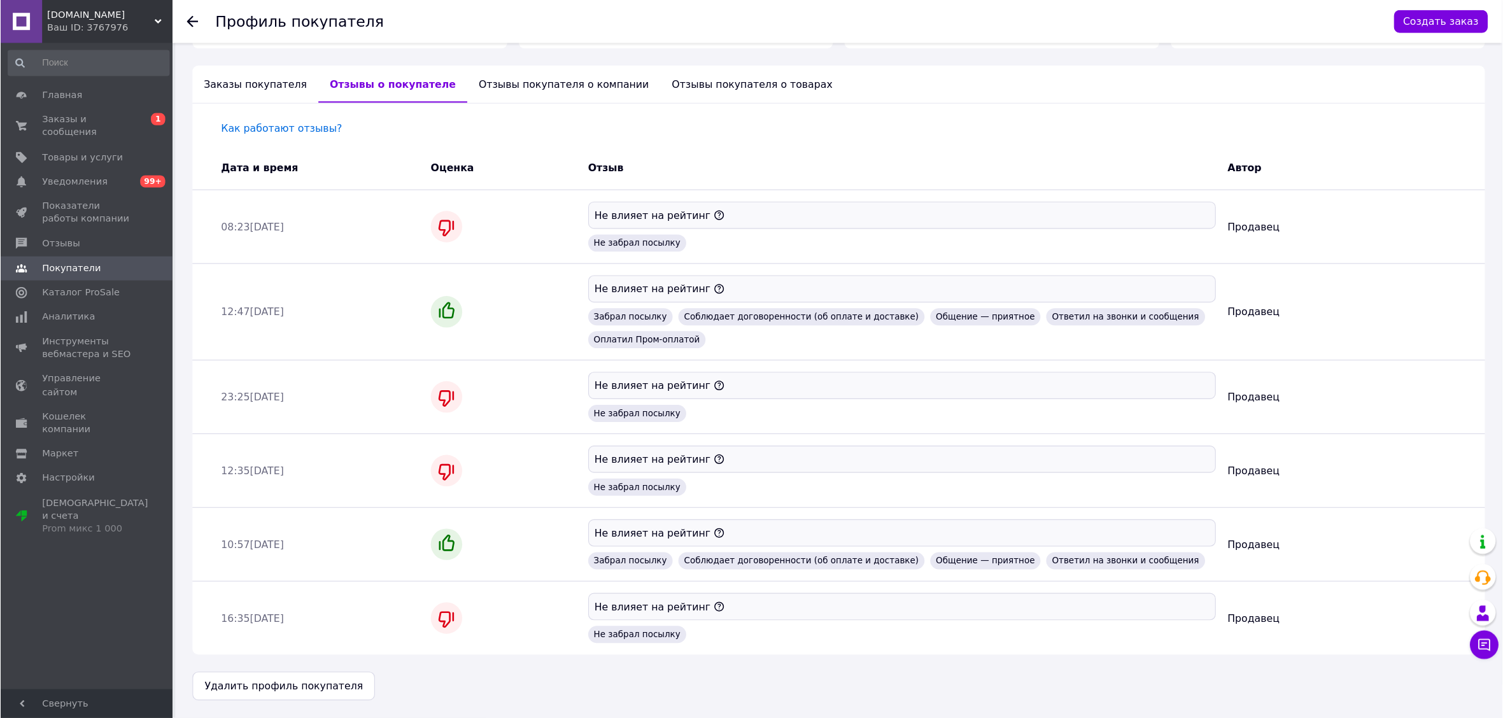
scroll to position [223, 0]
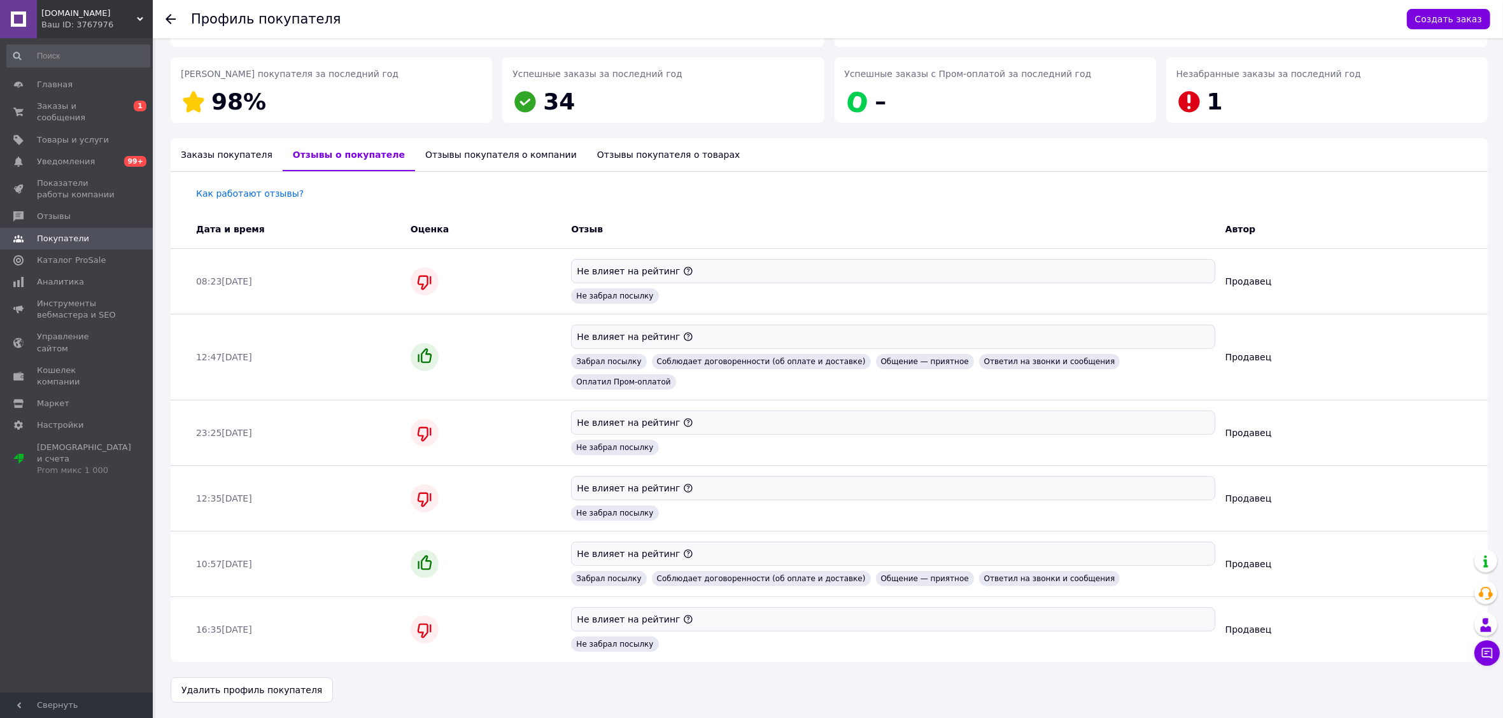
click at [477, 138] on div "Отзывы покупателя о компании" at bounding box center [501, 154] width 172 height 33
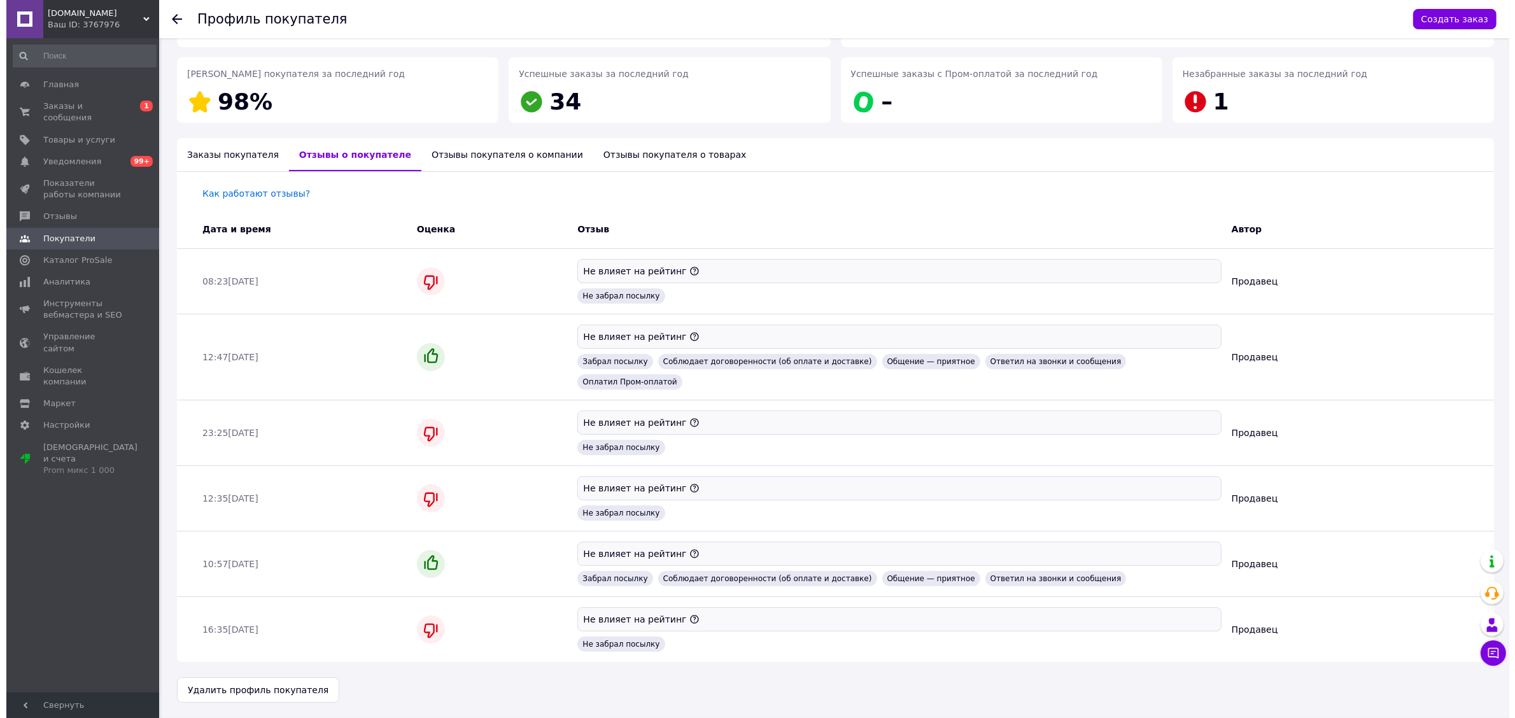
scroll to position [0, 0]
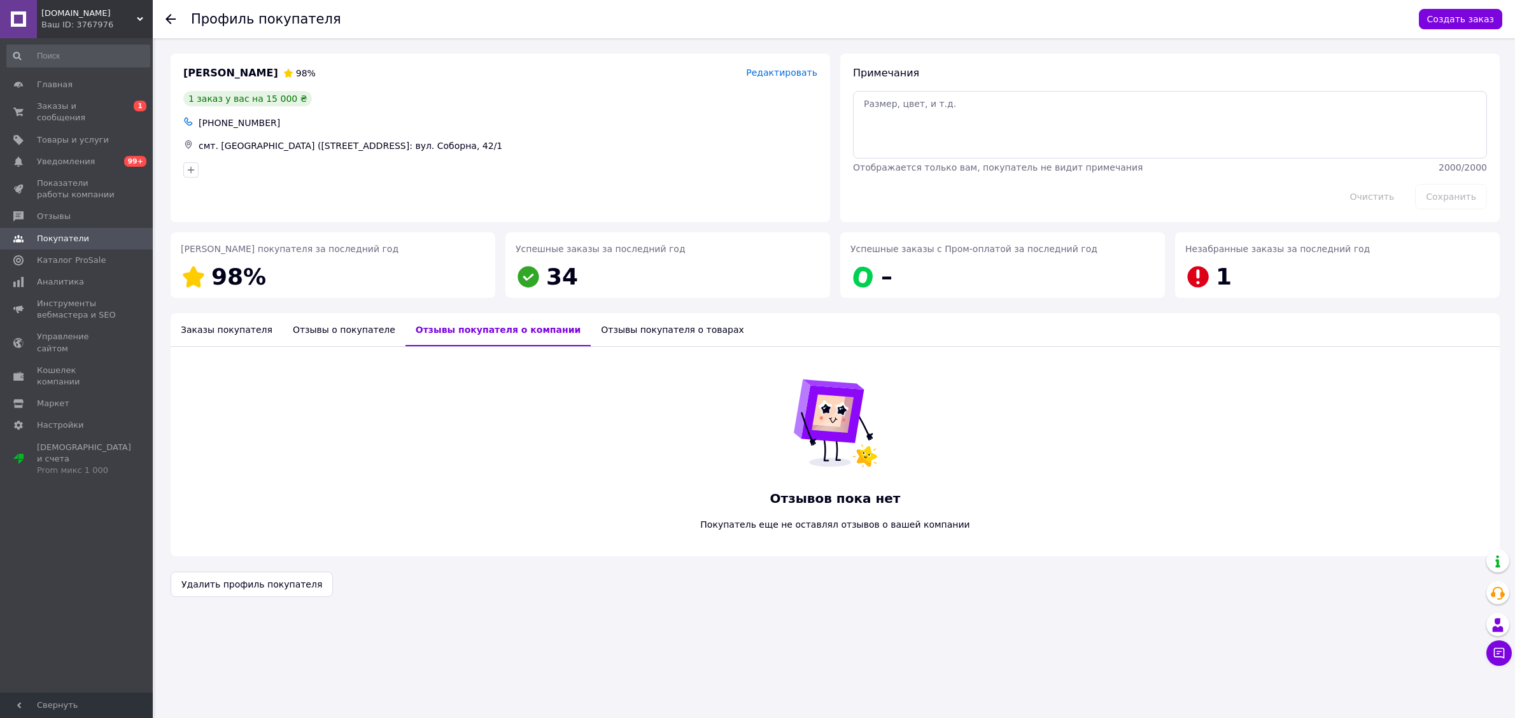
click at [376, 333] on div "Отзывы о покупателе" at bounding box center [344, 329] width 123 height 33
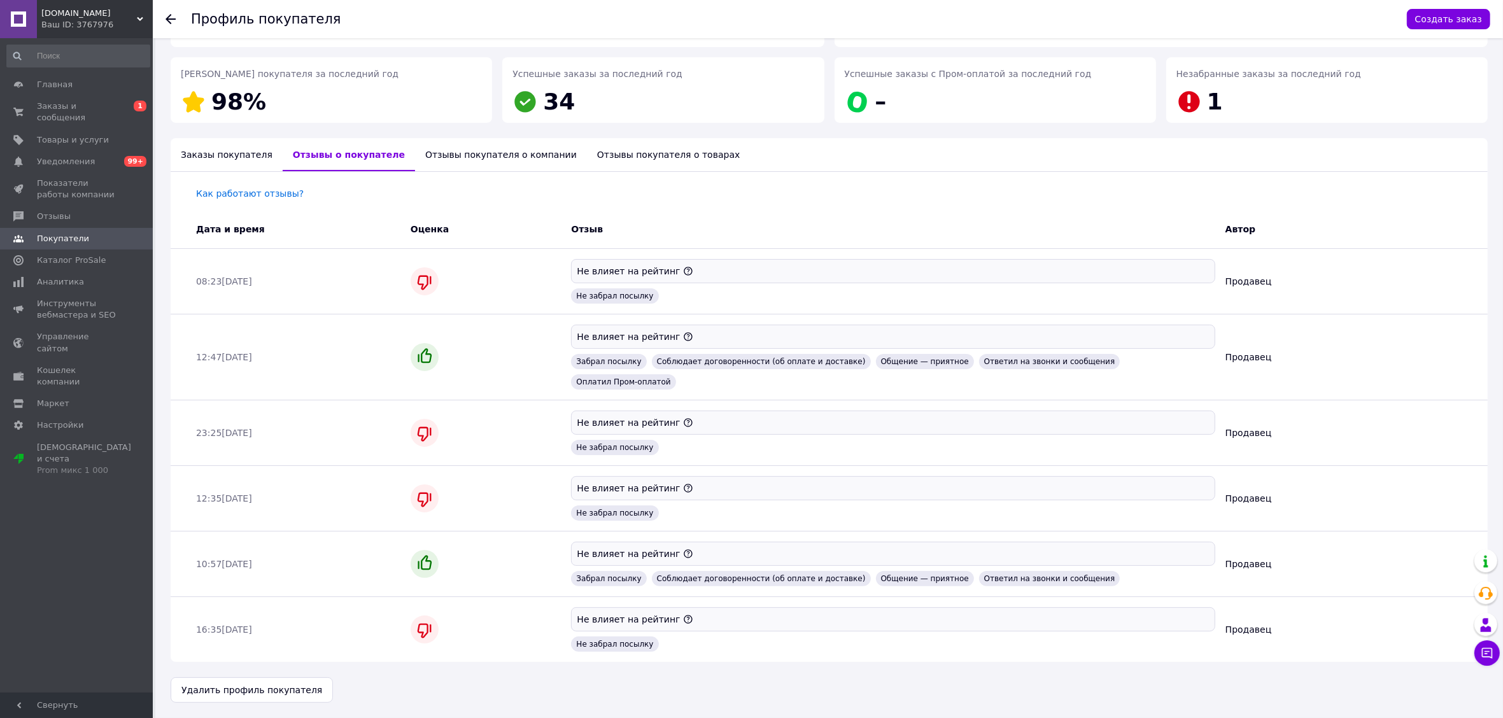
scroll to position [223, 0]
click at [54, 211] on span "Отзывы" at bounding box center [54, 216] width 34 height 11
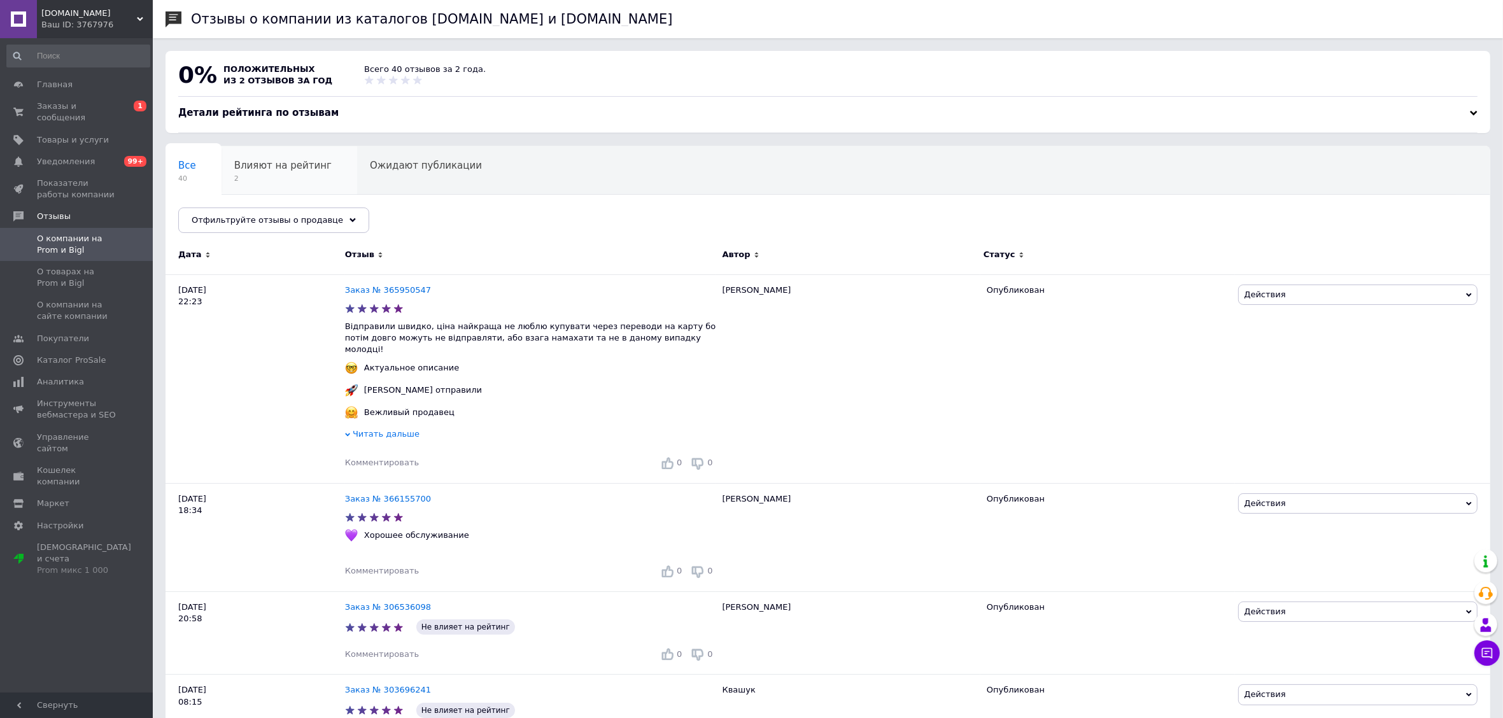
click at [276, 179] on span "2" at bounding box center [282, 179] width 97 height 10
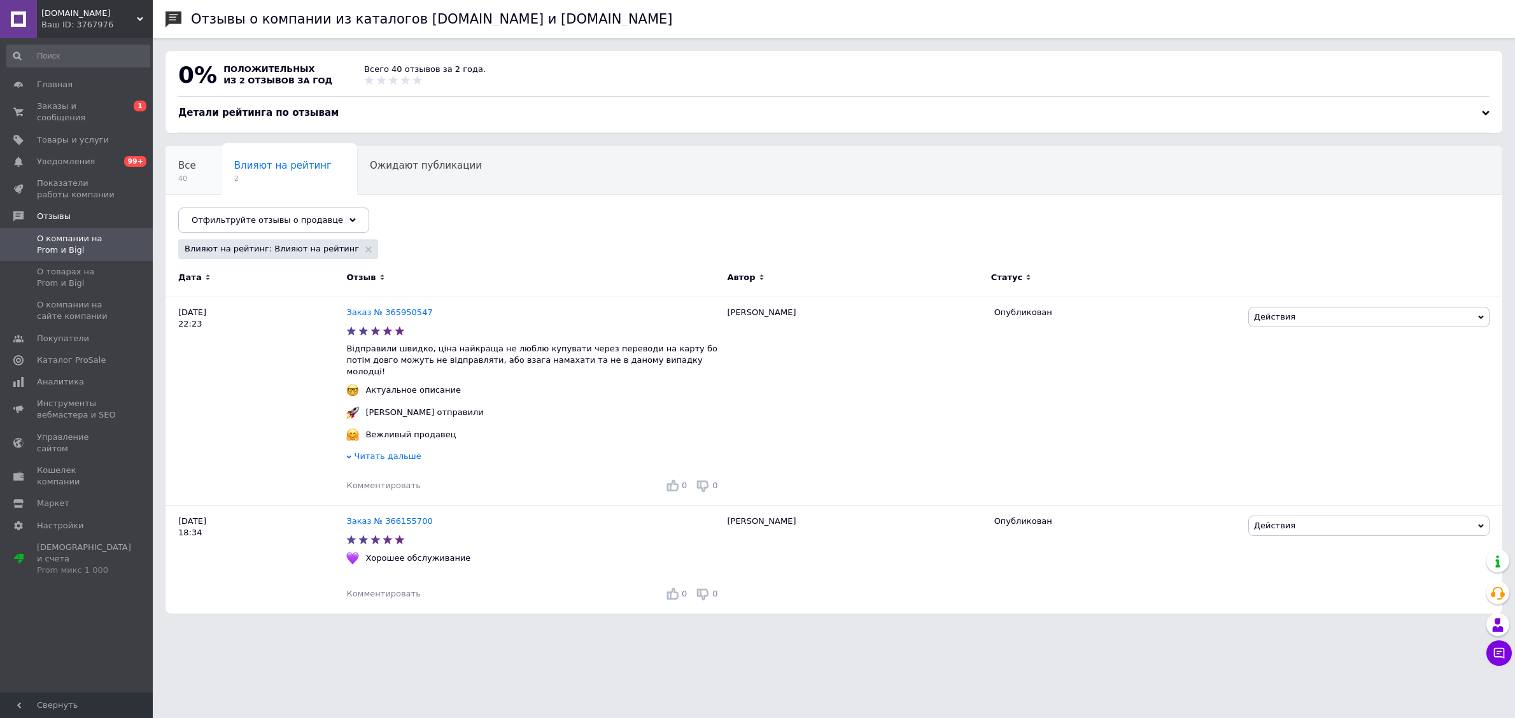
click at [200, 178] on div "Все 40" at bounding box center [193, 170] width 56 height 48
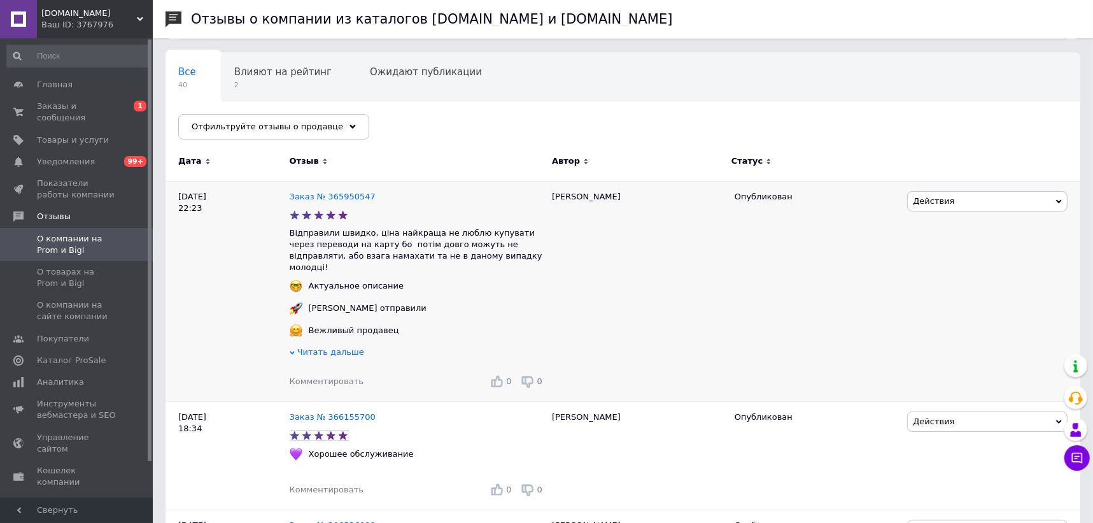
scroll to position [115, 0]
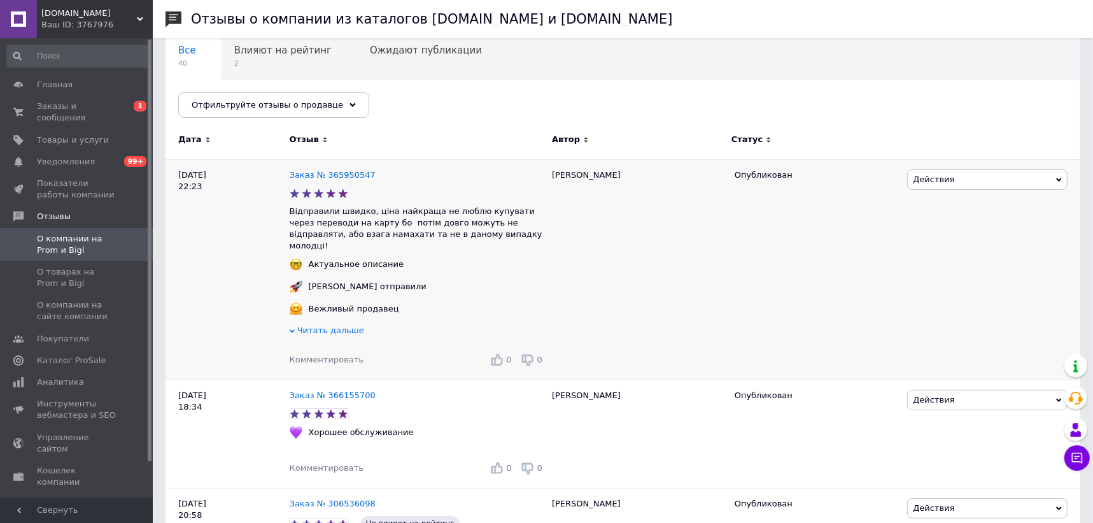
click at [333, 325] on span "Читать дальше" at bounding box center [330, 330] width 67 height 10
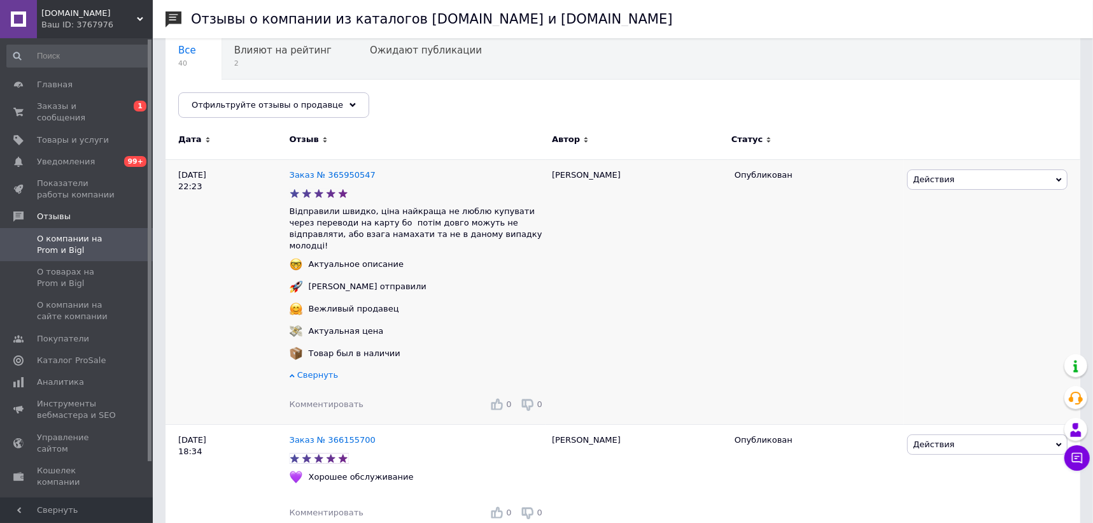
click at [501, 397] on icon at bounding box center [496, 403] width 13 height 13
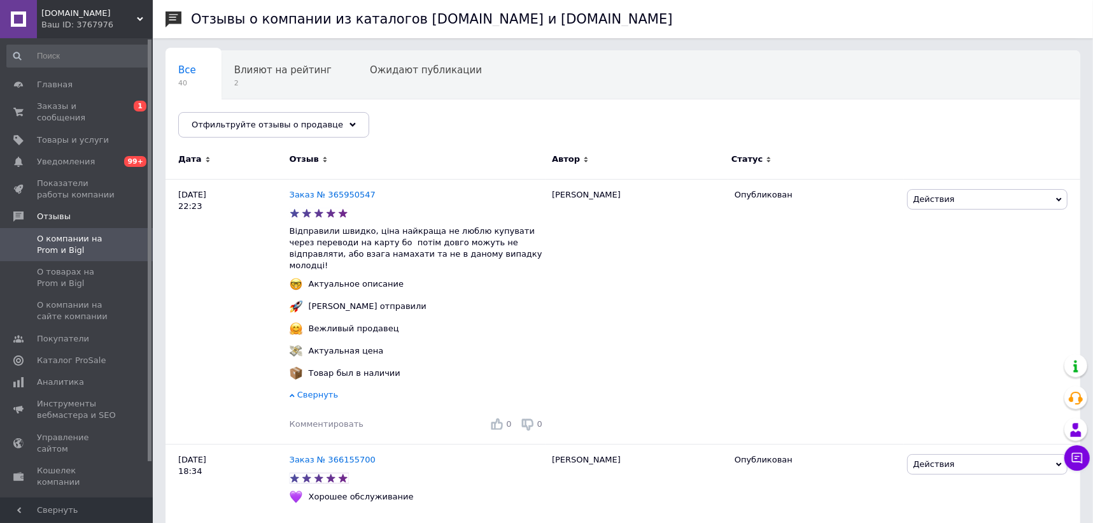
scroll to position [69, 0]
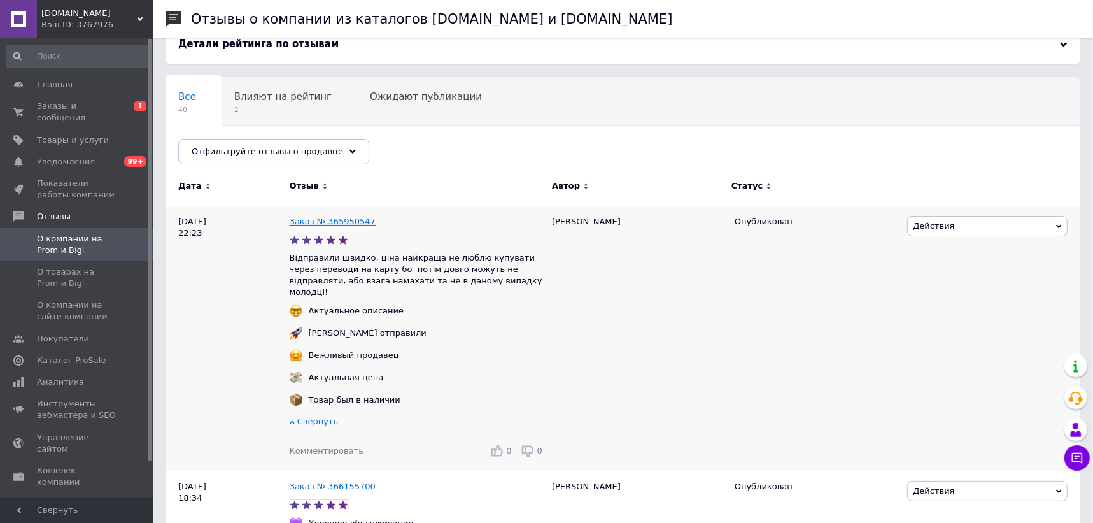
click at [343, 224] on link "Заказ № 365950547" at bounding box center [333, 221] width 86 height 10
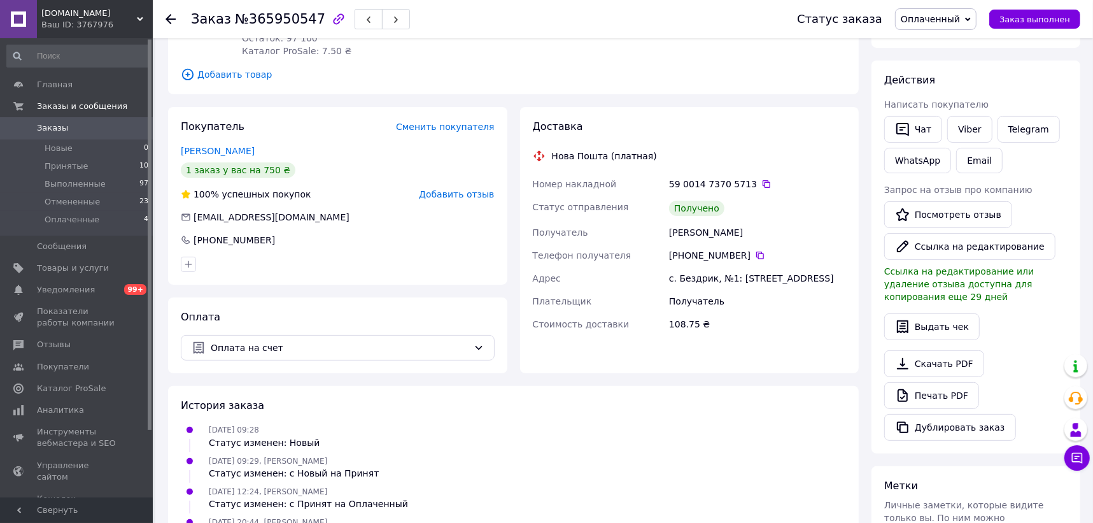
scroll to position [231, 0]
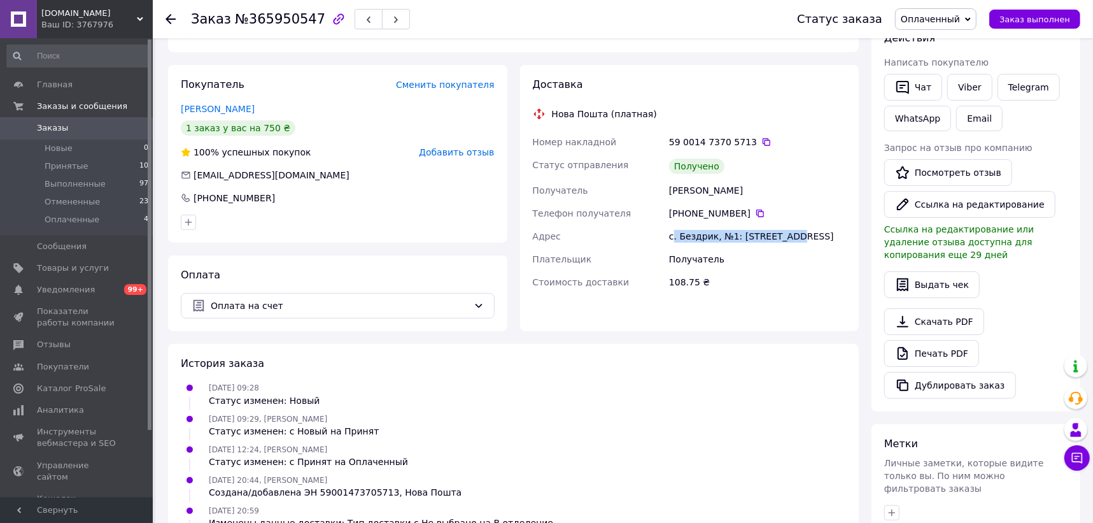
drag, startPoint x: 671, startPoint y: 306, endPoint x: 809, endPoint y: 305, distance: 137.5
click at [809, 248] on div "с. Бездрик, №1: [STREET_ADDRESS]" at bounding box center [757, 236] width 182 height 23
click at [820, 248] on div "с. Бездрик, №1: [STREET_ADDRESS]" at bounding box center [757, 236] width 182 height 23
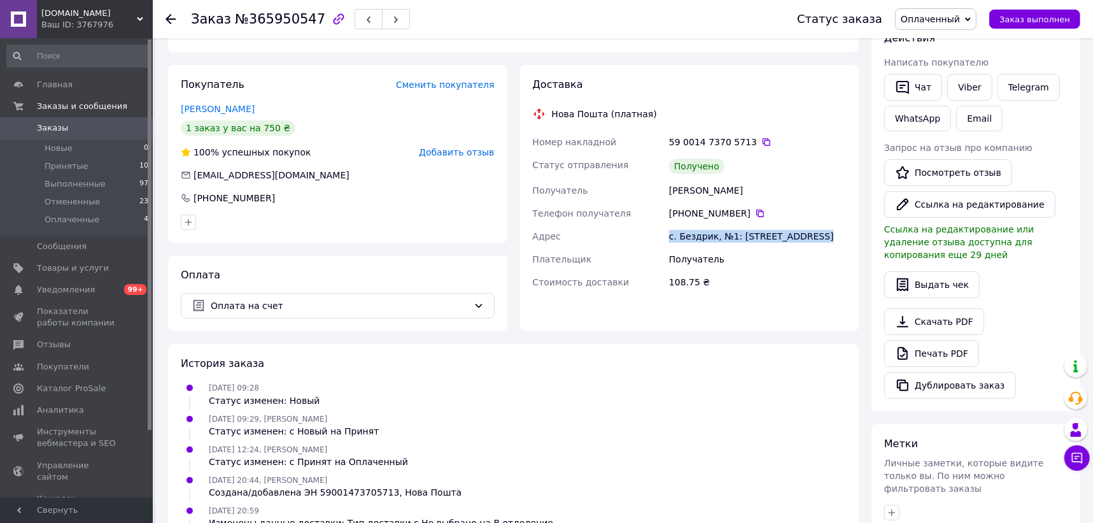
click at [820, 248] on div "с. Бездрик, №1: [STREET_ADDRESS]" at bounding box center [757, 236] width 182 height 23
click at [783, 248] on div "с. Бездрик, №1: [STREET_ADDRESS]" at bounding box center [757, 236] width 182 height 23
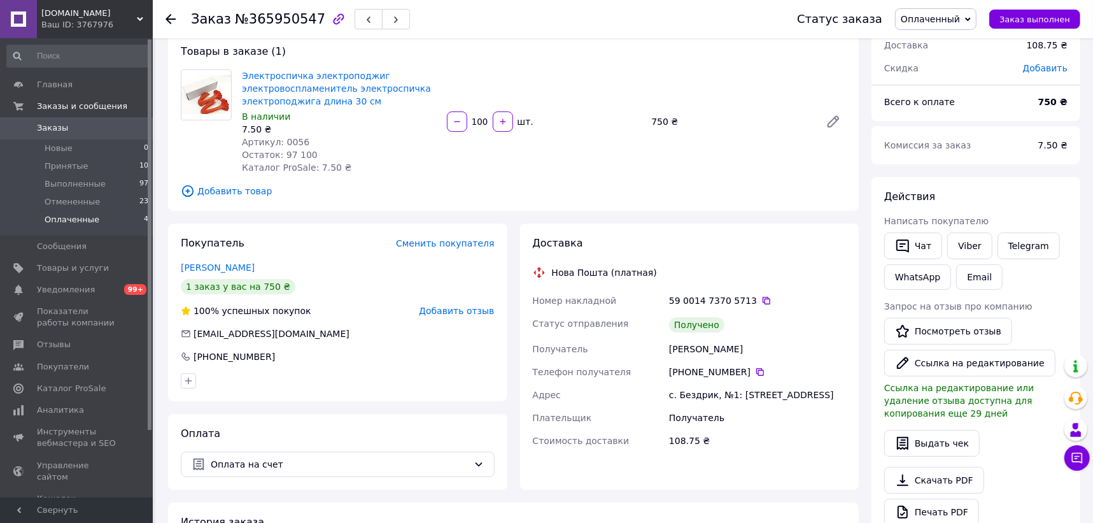
scroll to position [57, 0]
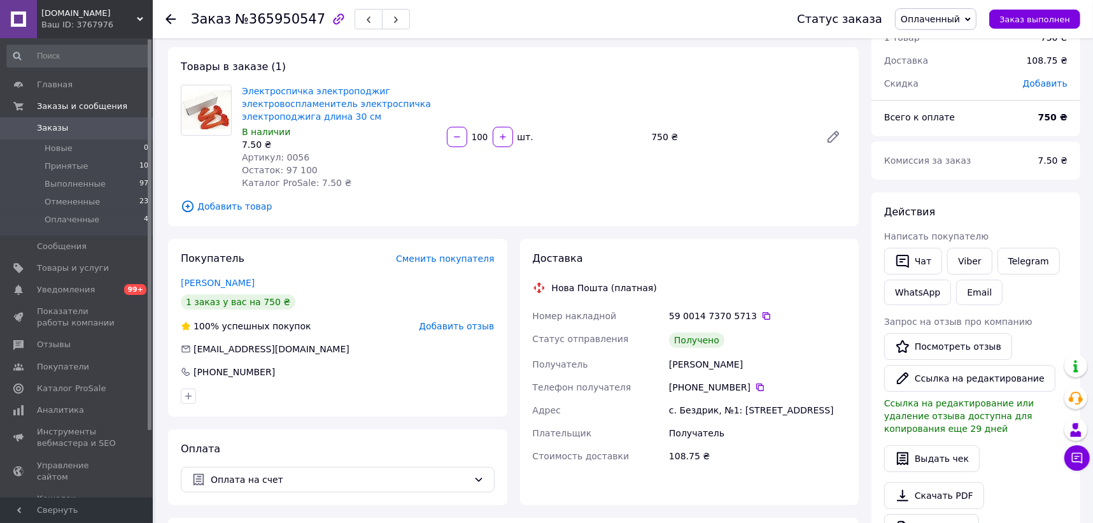
click at [70, 129] on span "Заказы" at bounding box center [77, 127] width 81 height 11
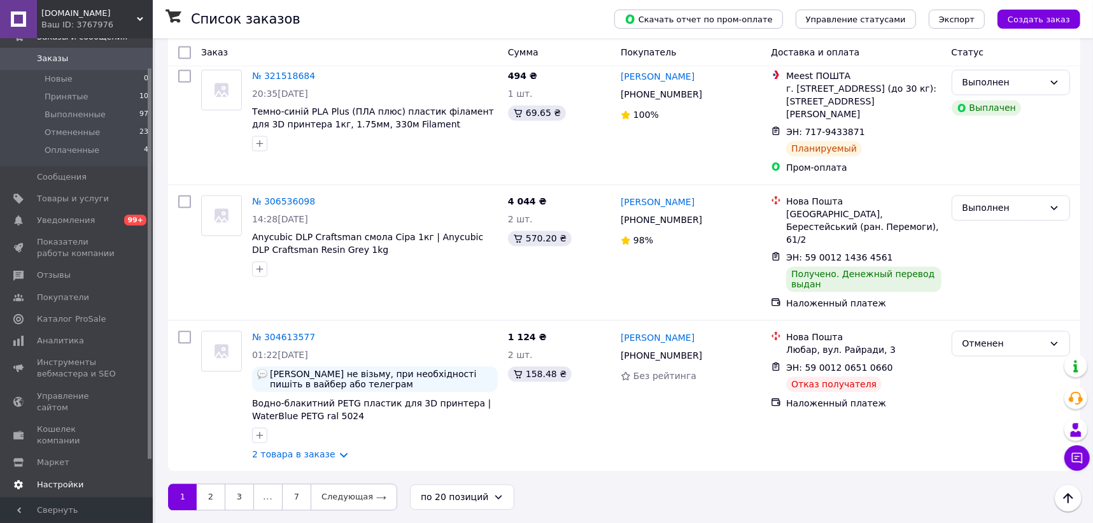
scroll to position [77, 0]
click at [66, 471] on span "Настройки" at bounding box center [60, 476] width 46 height 11
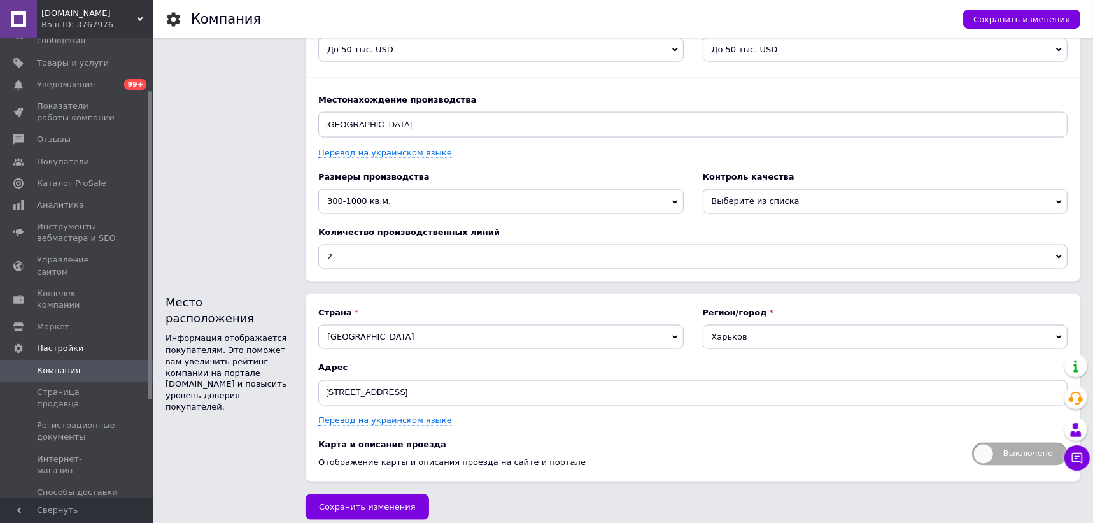
scroll to position [1636, 0]
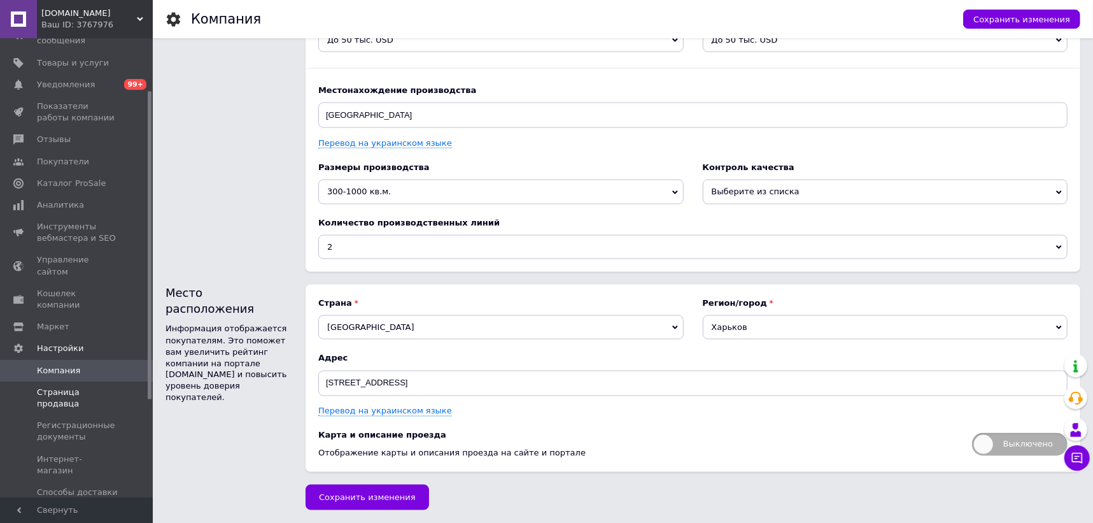
click at [100, 386] on span "Страница продавца" at bounding box center [77, 397] width 81 height 23
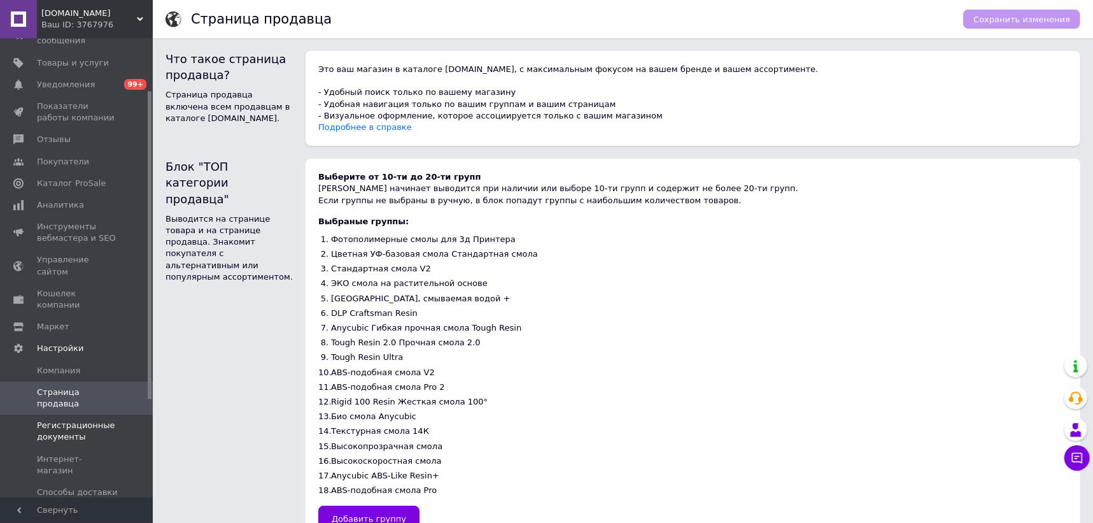
click at [71, 419] on span "Регистрационные документы" at bounding box center [77, 430] width 81 height 23
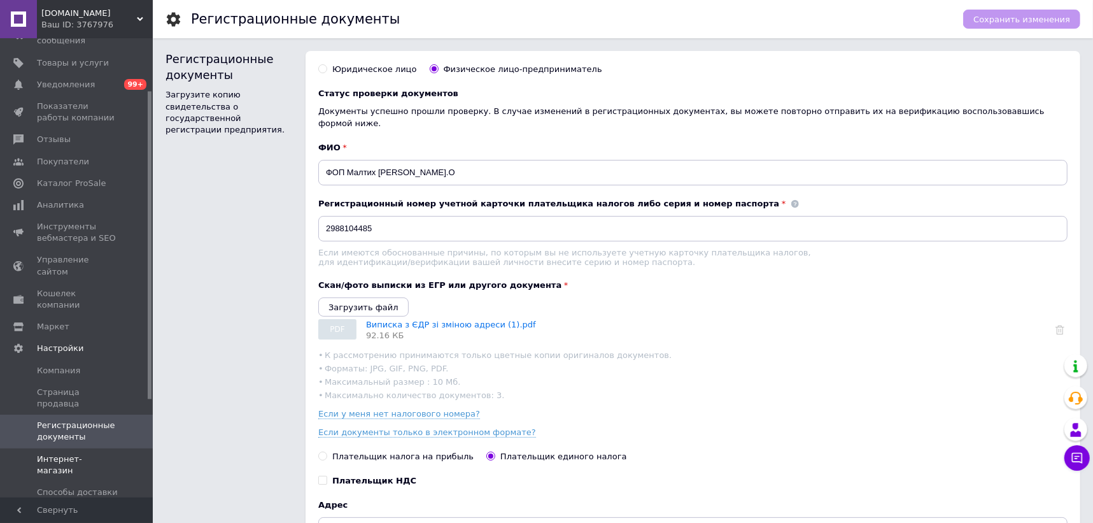
click at [72, 453] on span "Интернет-магазин" at bounding box center [77, 464] width 81 height 23
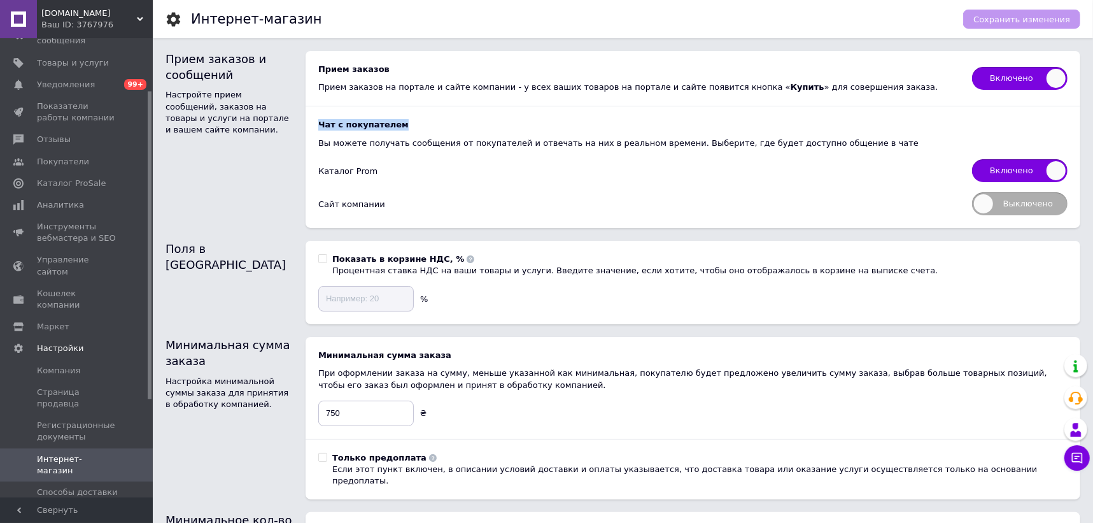
drag, startPoint x: 320, startPoint y: 123, endPoint x: 411, endPoint y: 123, distance: 91.0
click at [411, 123] on b "Чат с покупателем" at bounding box center [692, 124] width 749 height 11
click at [345, 176] on div "Каталог Prom" at bounding box center [638, 170] width 641 height 11
click at [1002, 200] on span "Выключено" at bounding box center [1019, 203] width 95 height 23
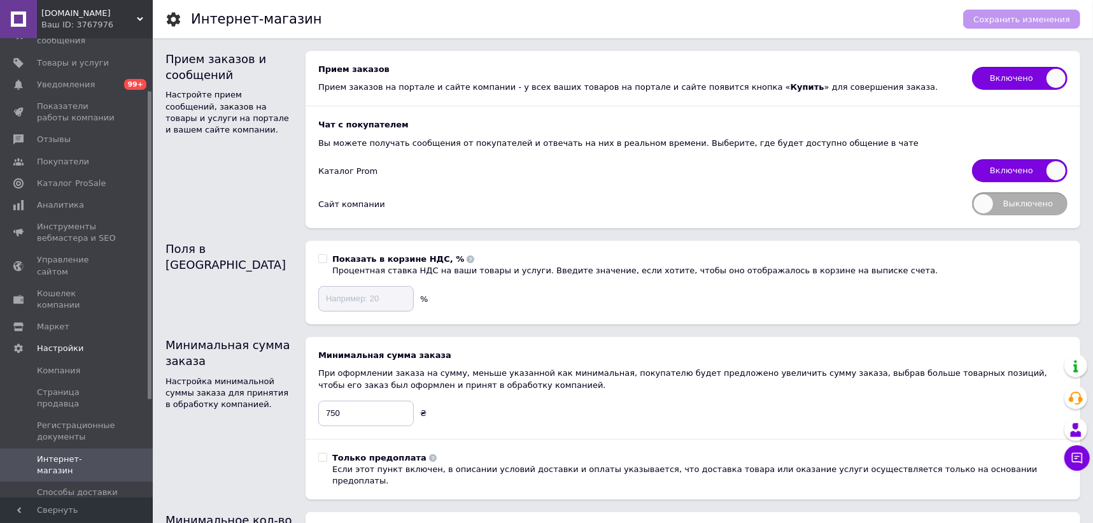
click at [972, 192] on input "Выключено" at bounding box center [968, 188] width 8 height 8
checkbox input "true"
click at [324, 202] on div "Сайт компании" at bounding box center [638, 204] width 641 height 11
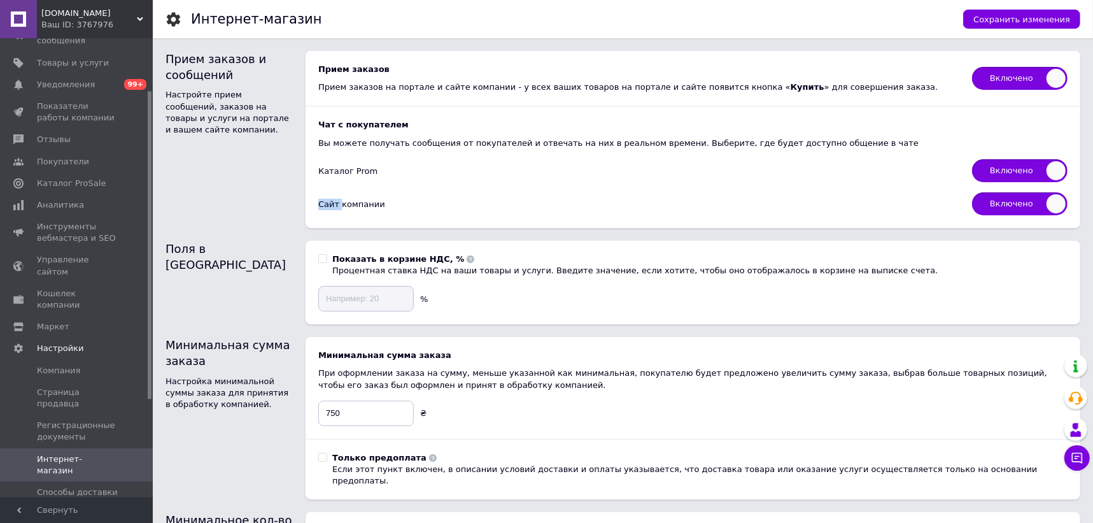
click at [324, 202] on div "Сайт компании" at bounding box center [638, 204] width 641 height 11
click at [339, 207] on div "Сайт компании" at bounding box center [638, 204] width 641 height 11
drag, startPoint x: 378, startPoint y: 206, endPoint x: 319, endPoint y: 205, distance: 59.2
click at [319, 205] on div "Сайт компании" at bounding box center [638, 204] width 641 height 11
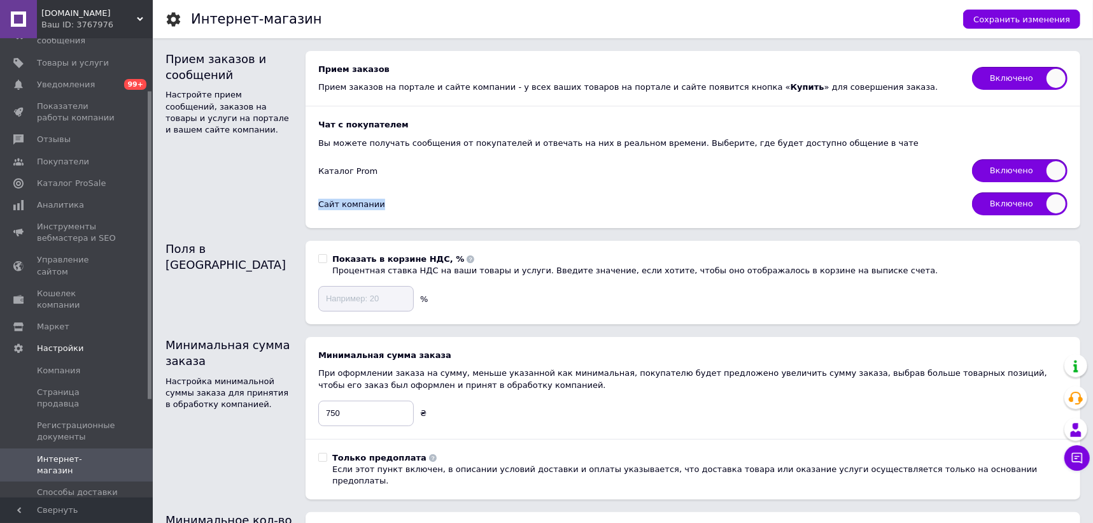
click at [319, 205] on div "Сайт компании" at bounding box center [638, 204] width 641 height 11
click at [1011, 17] on span "Сохранить изменения" at bounding box center [1021, 20] width 97 height 10
click at [103, 19] on div "Ваш ID: 3767976" at bounding box center [96, 24] width 111 height 11
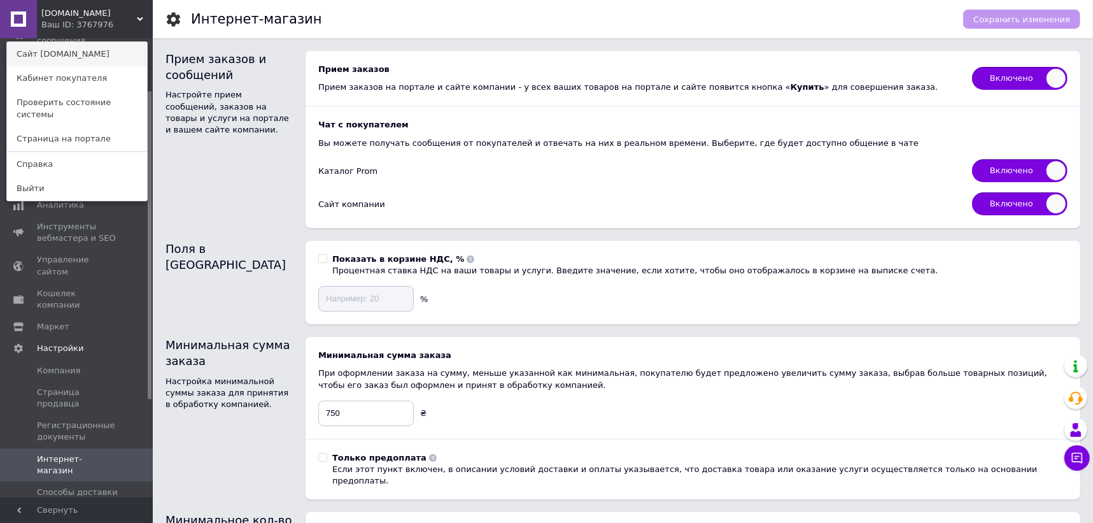
click at [76, 55] on link "Сайт [DOMAIN_NAME]" at bounding box center [77, 54] width 140 height 24
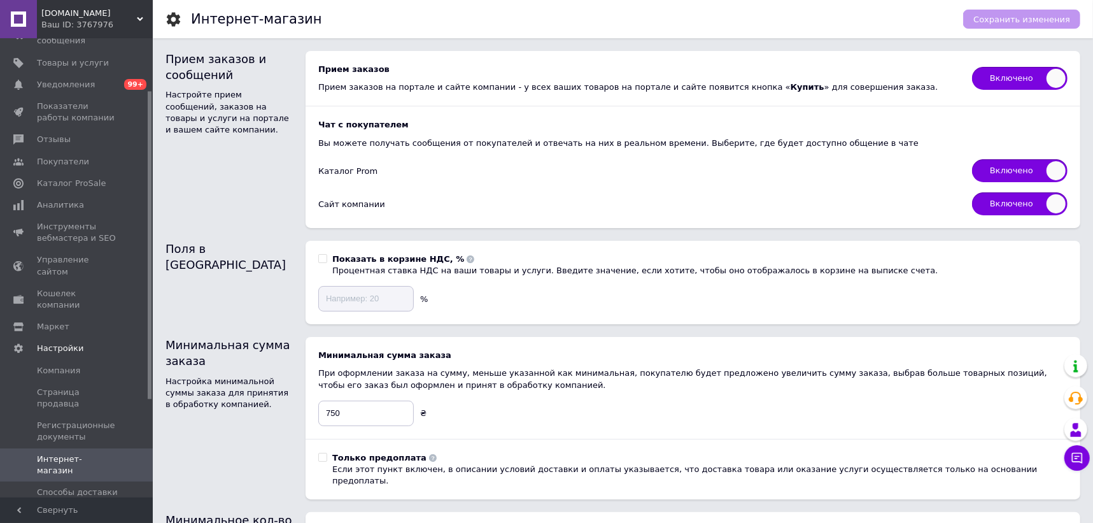
click at [85, 26] on div "Ваш ID: 3767976" at bounding box center [96, 24] width 111 height 11
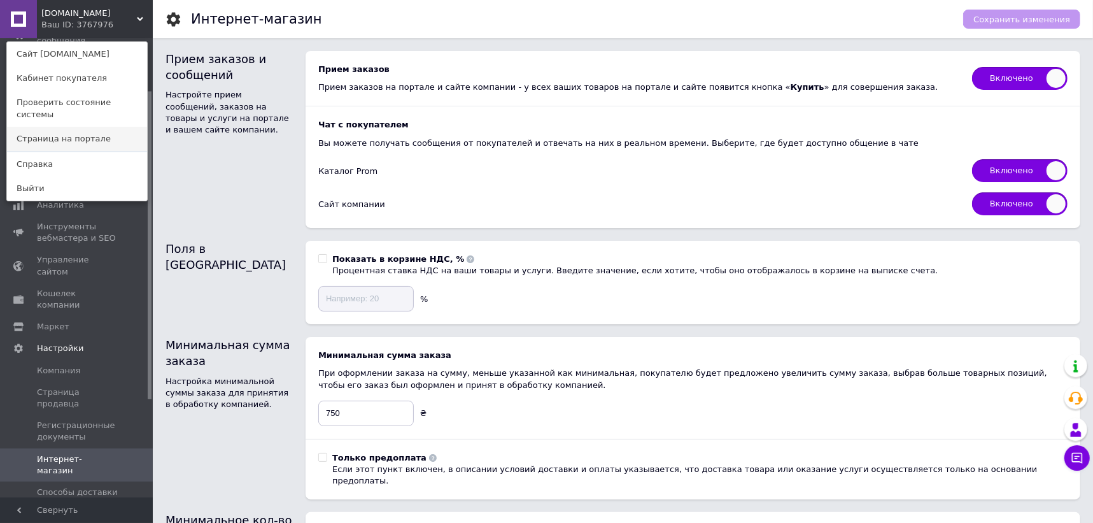
click at [69, 127] on link "Страница на портале" at bounding box center [77, 139] width 140 height 24
